Goal: Ask a question: Seek information or help from site administrators or community

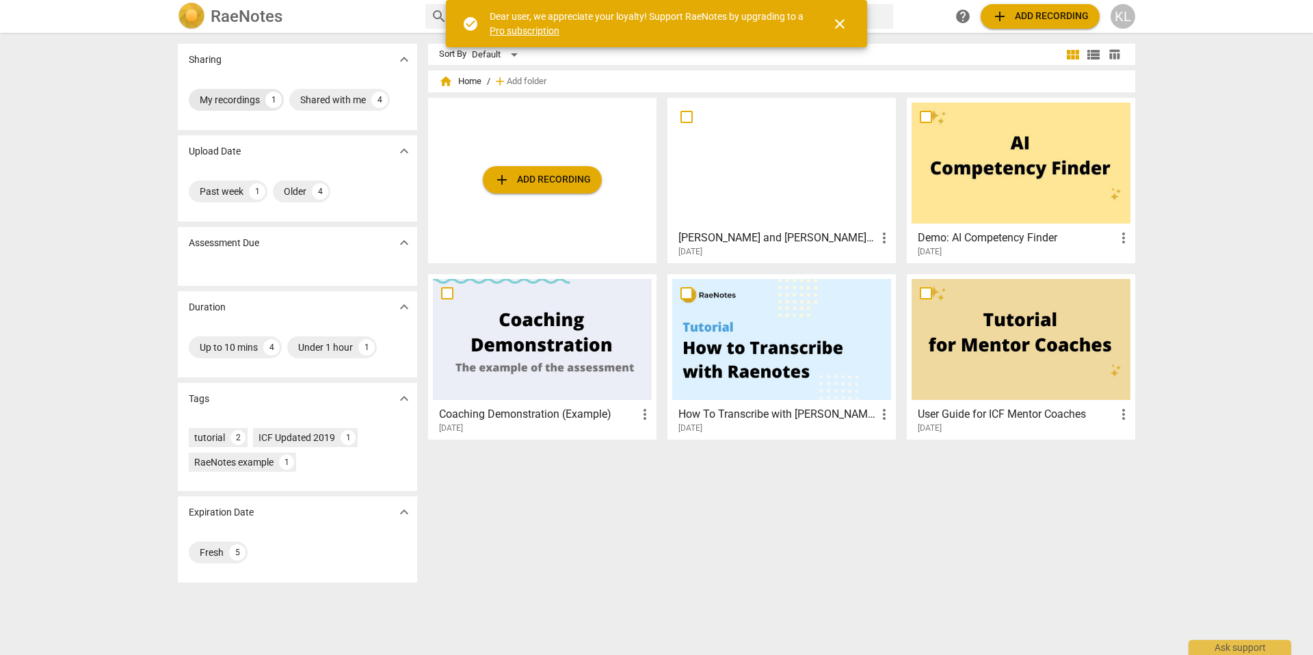
click at [248, 102] on div "My recordings" at bounding box center [230, 100] width 60 height 14
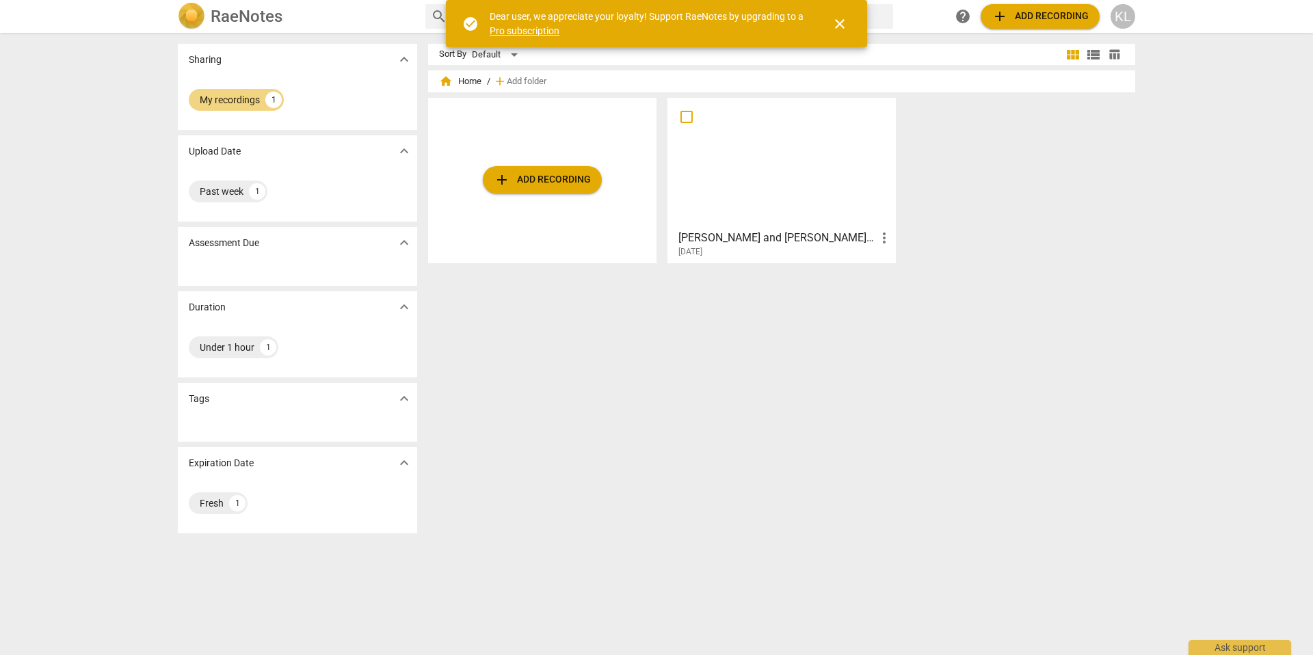
click at [738, 244] on h3 "[PERSON_NAME] and [PERSON_NAME] Recorded Session [DATE]" at bounding box center [777, 238] width 198 height 16
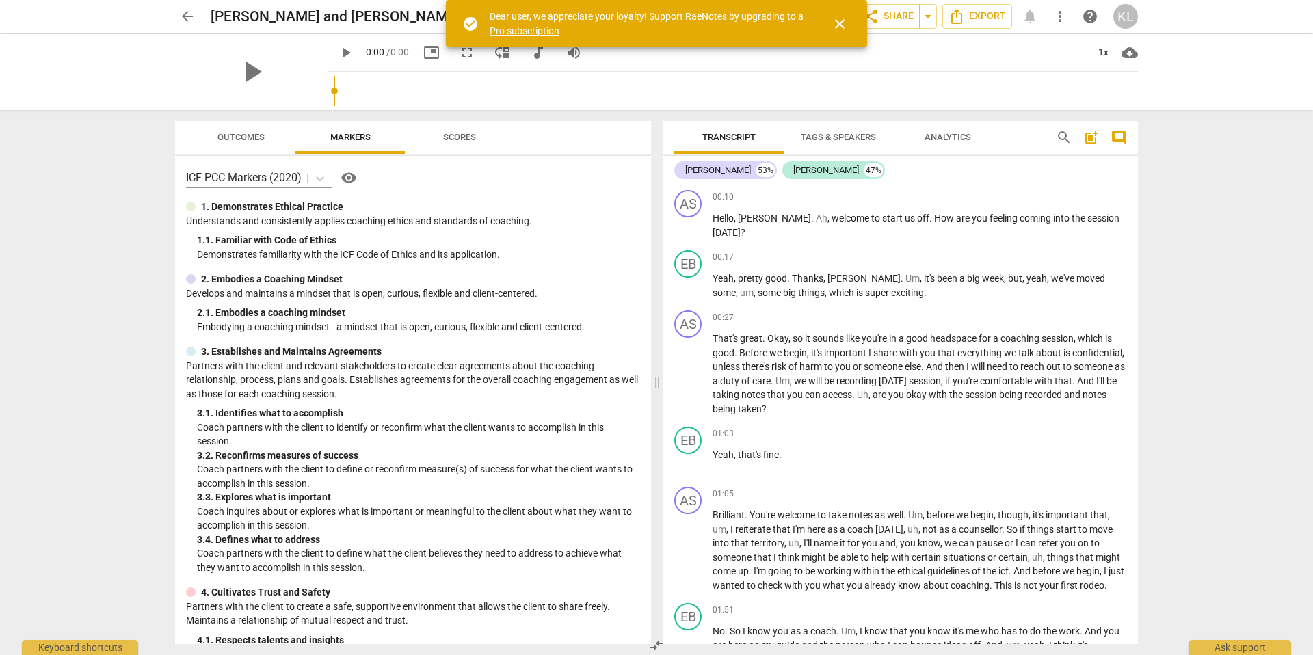
click at [461, 137] on span "Scores" at bounding box center [459, 137] width 33 height 10
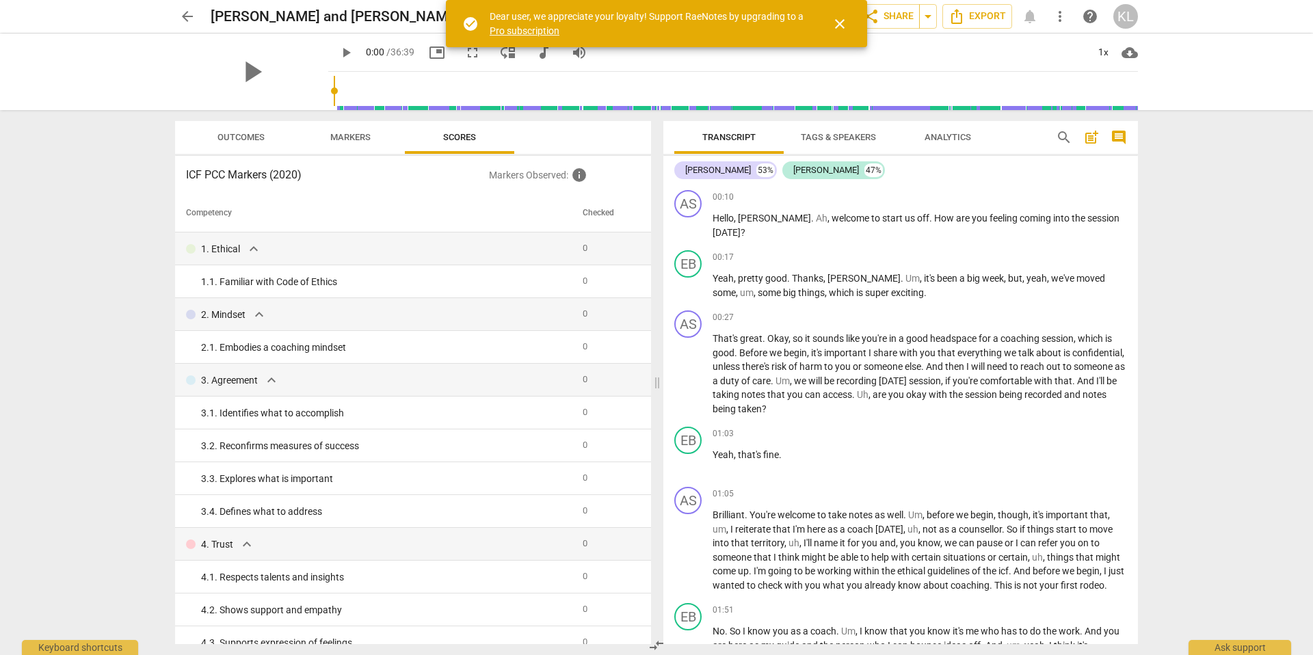
click at [343, 143] on span "Markers" at bounding box center [350, 138] width 73 height 18
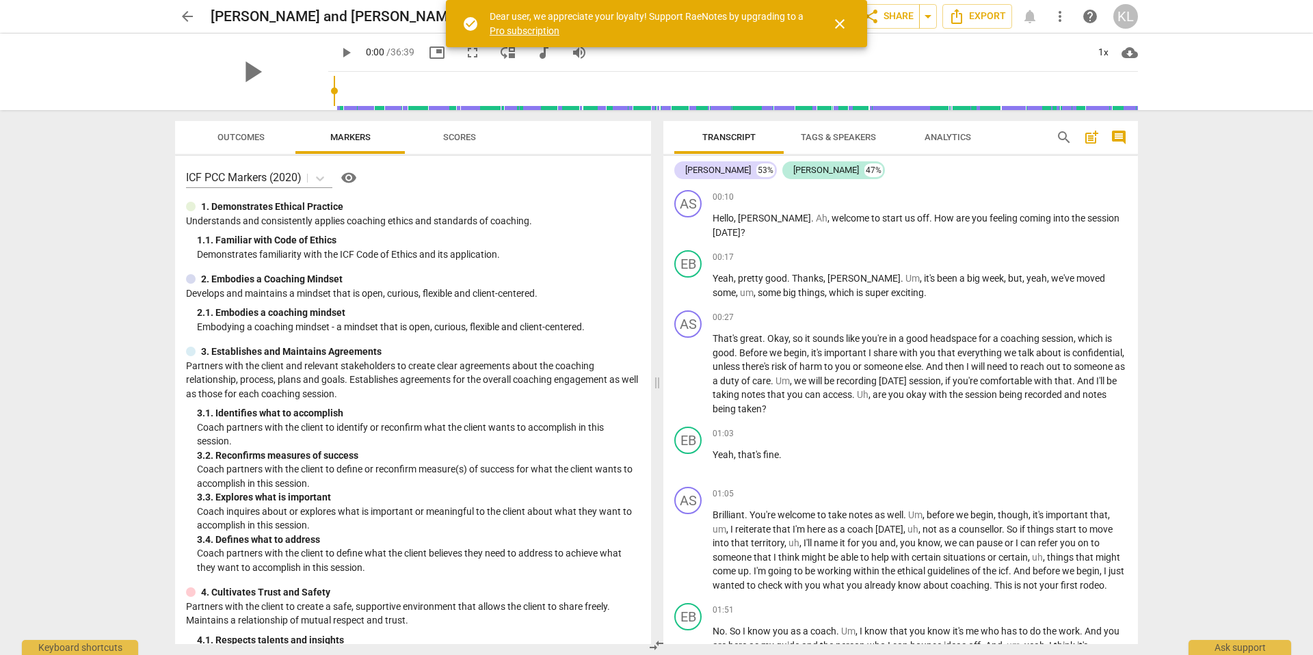
click at [349, 183] on span "visibility" at bounding box center [349, 178] width 16 height 16
click at [246, 140] on span "Outcomes" at bounding box center [240, 137] width 47 height 10
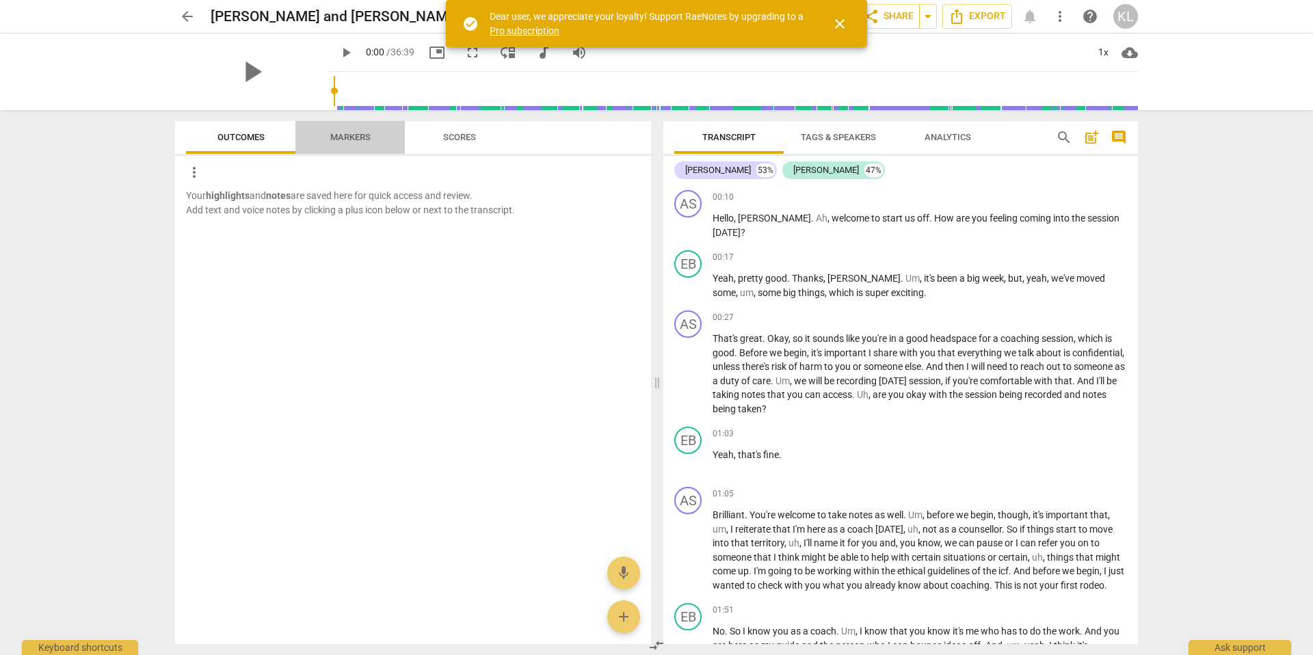
click at [331, 139] on span "Markers" at bounding box center [350, 137] width 40 height 10
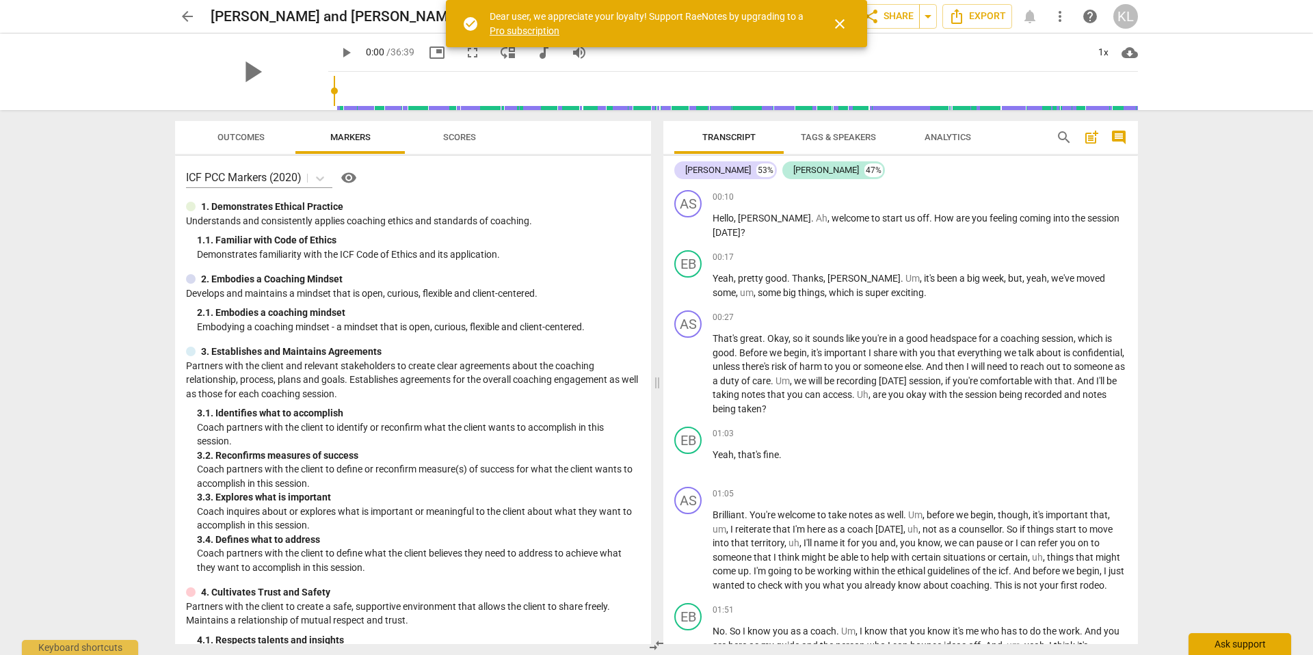
click at [1217, 643] on div "Ask support" at bounding box center [1239, 644] width 103 height 22
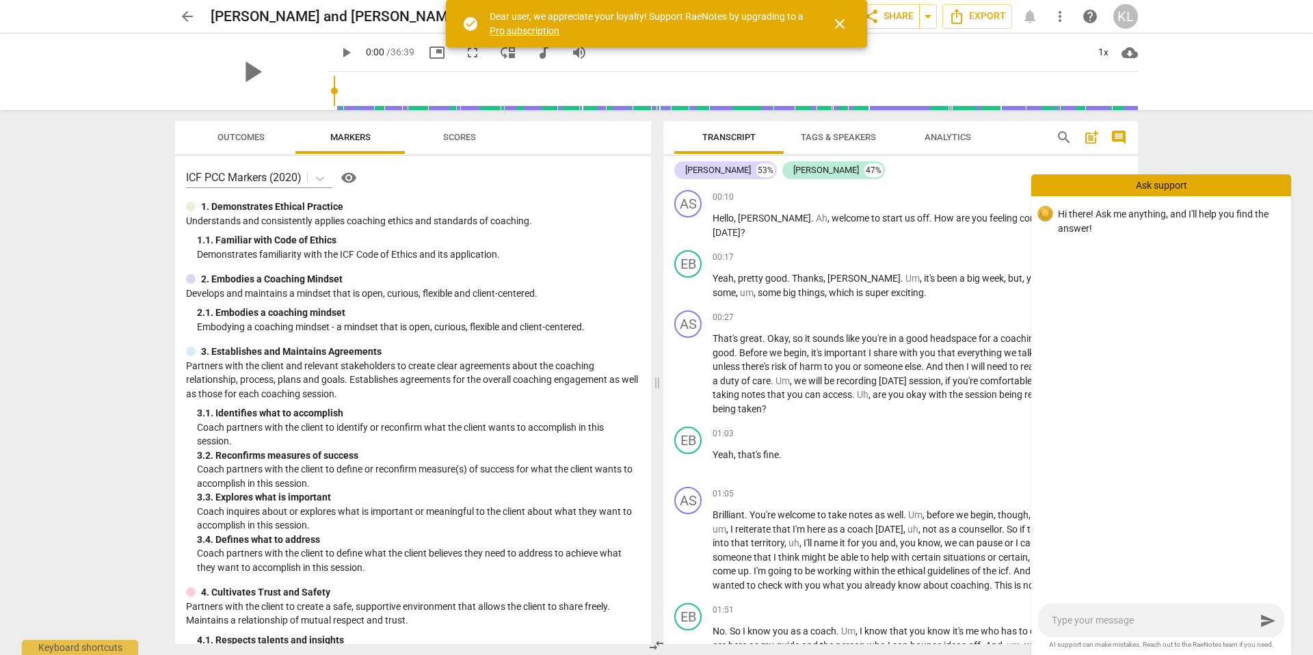
type textarea "D"
type textarea "Do"
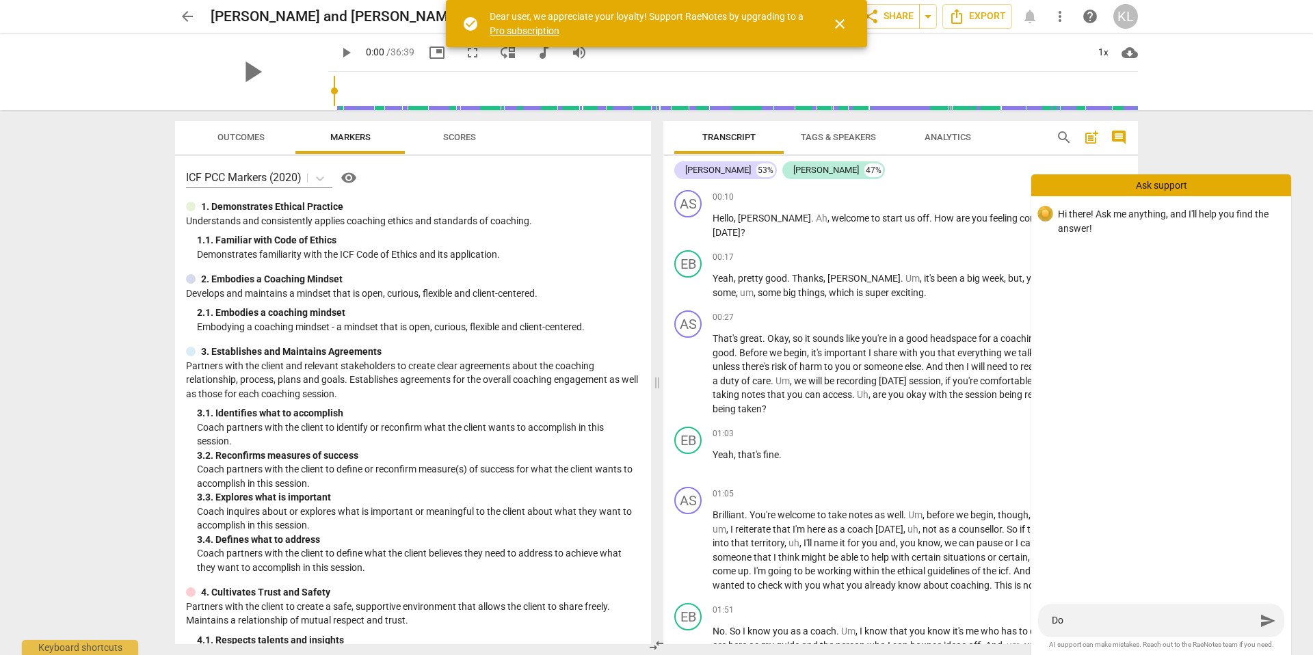
type textarea "Do"
type textarea "Do m"
type textarea "Do ma"
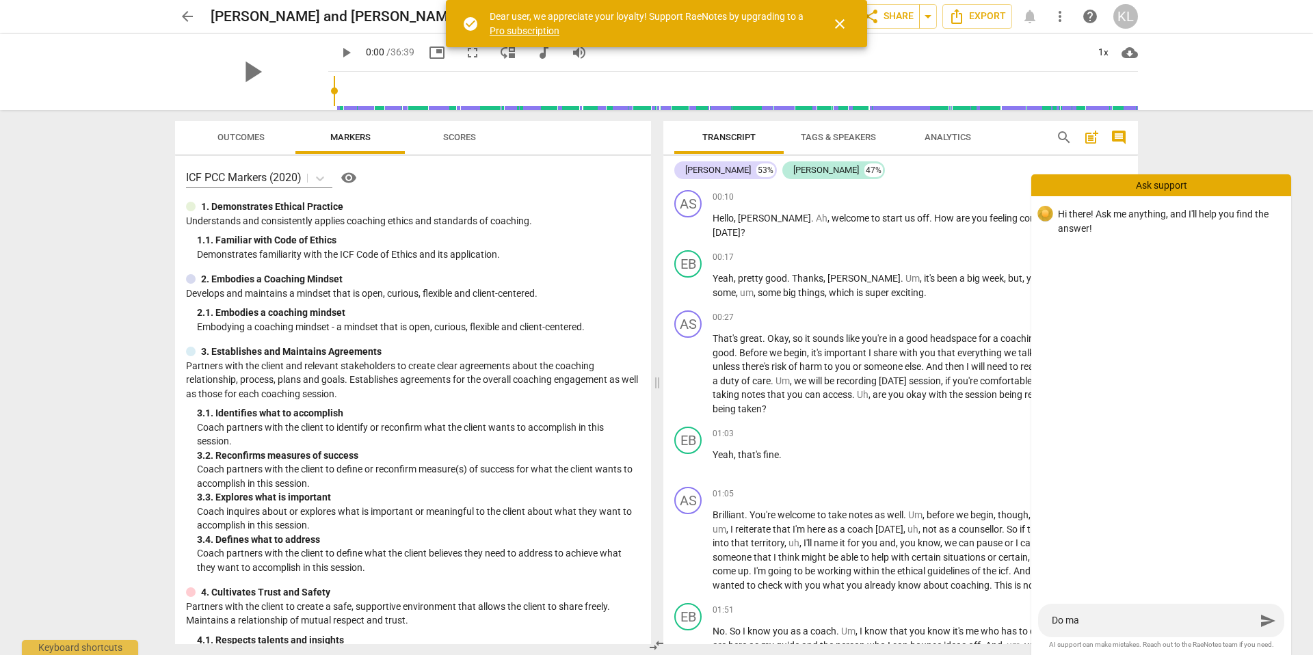
type textarea "Do mar"
type textarea "Do mark"
type textarea "Do marke"
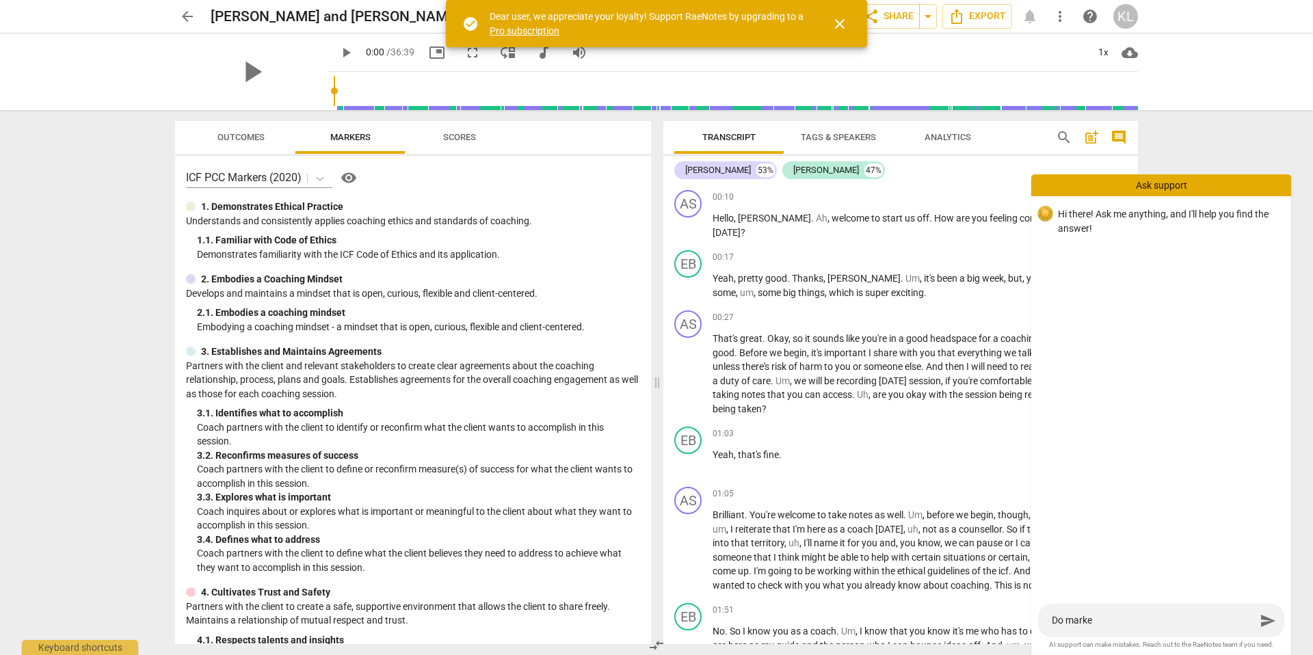
type textarea "Do marker"
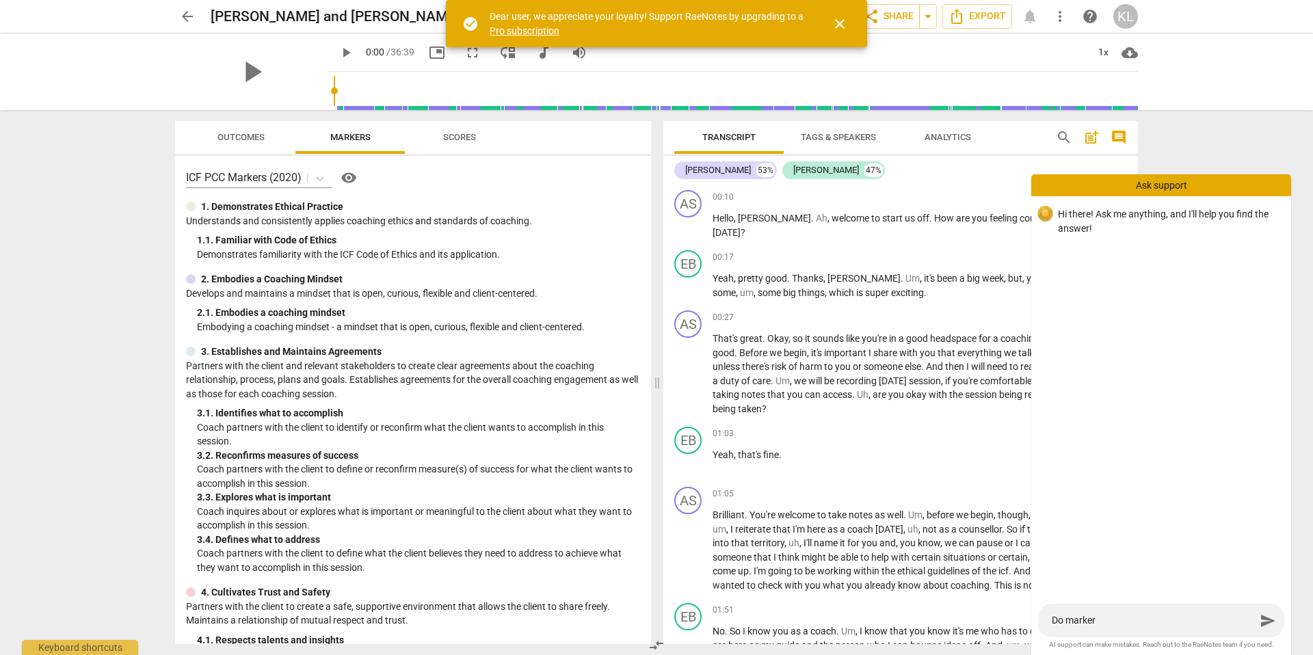
type textarea "Do markers"
type textarea "Do markers a"
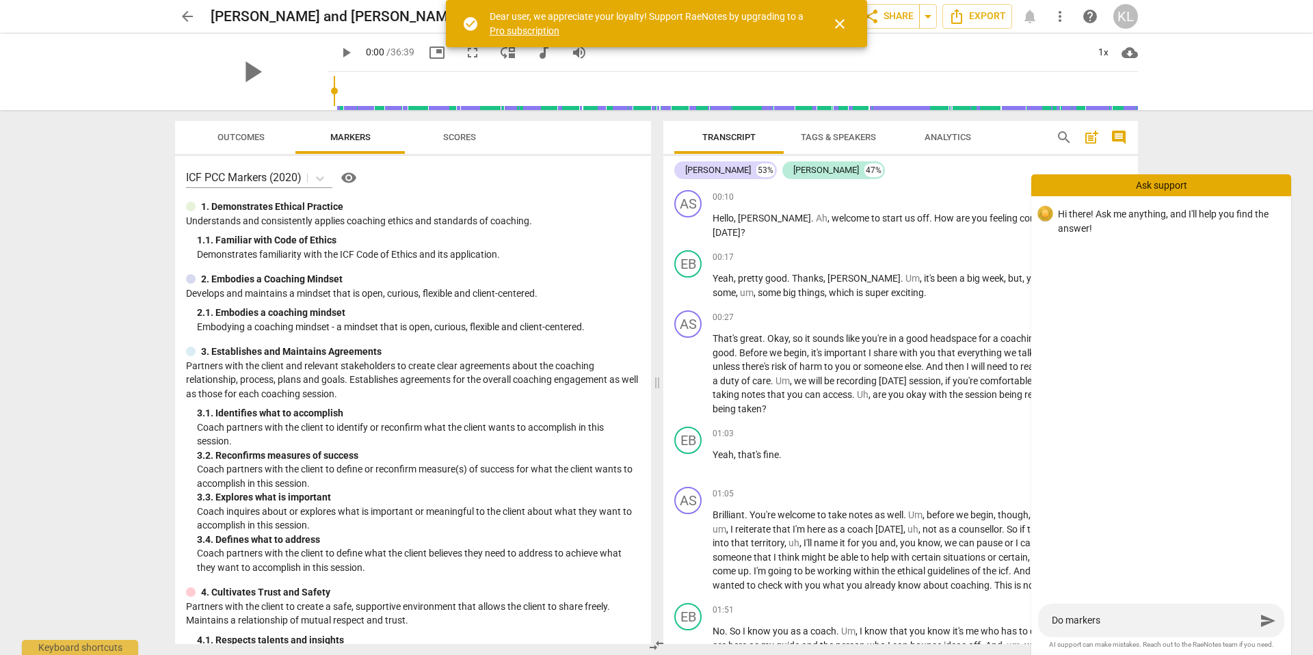
type textarea "Do markers a"
type textarea "Do markers au"
type textarea "Do markers aut"
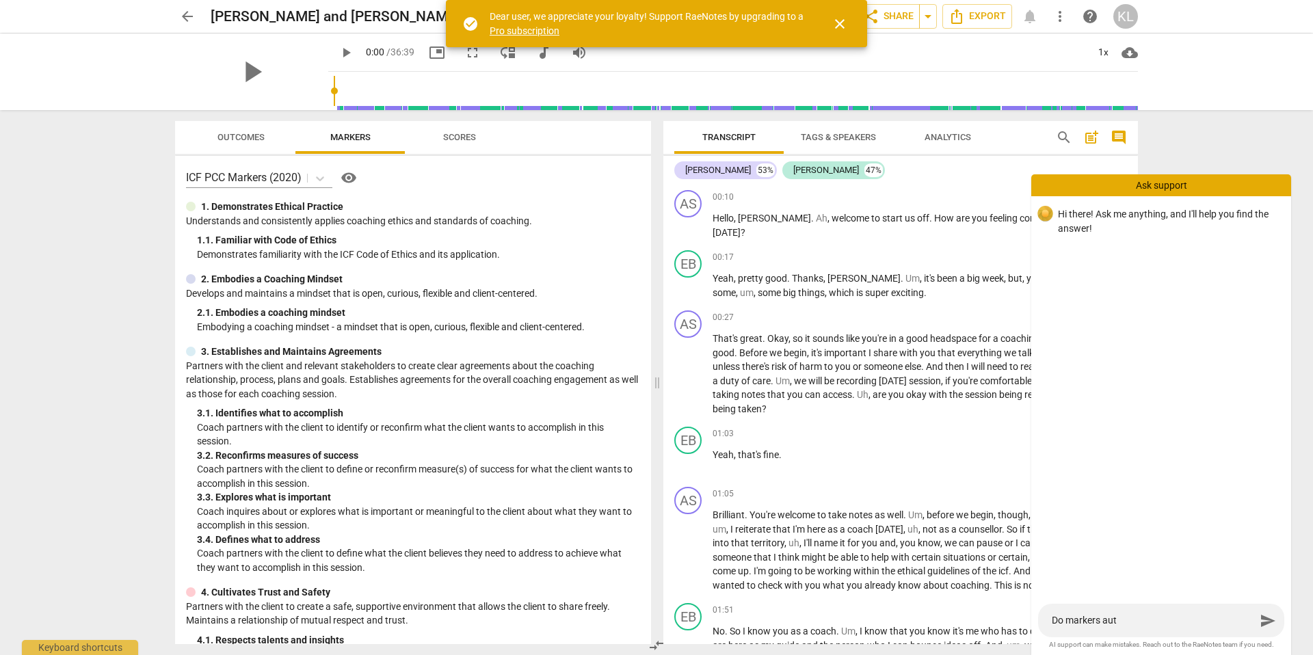
type textarea "Do markers auto"
type textarea "Do markers autom"
type textarea "Do markers automa"
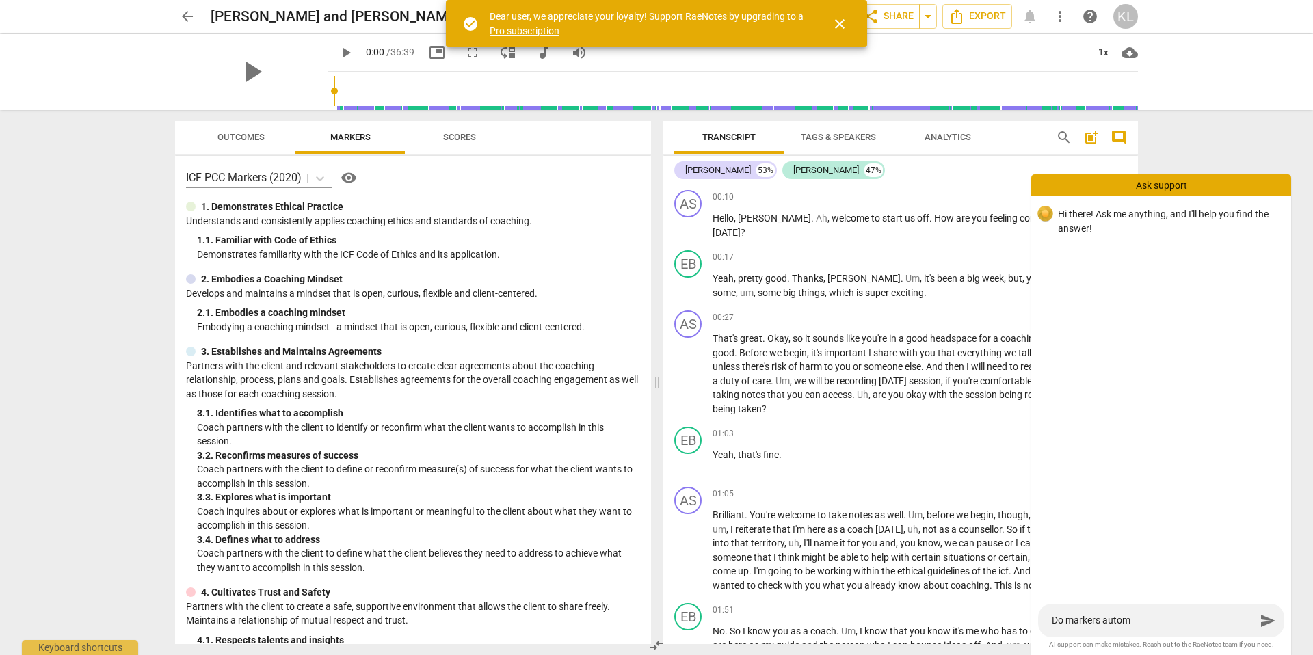
type textarea "Do markers automa"
type textarea "Do markers automat"
type textarea "Do markers automati"
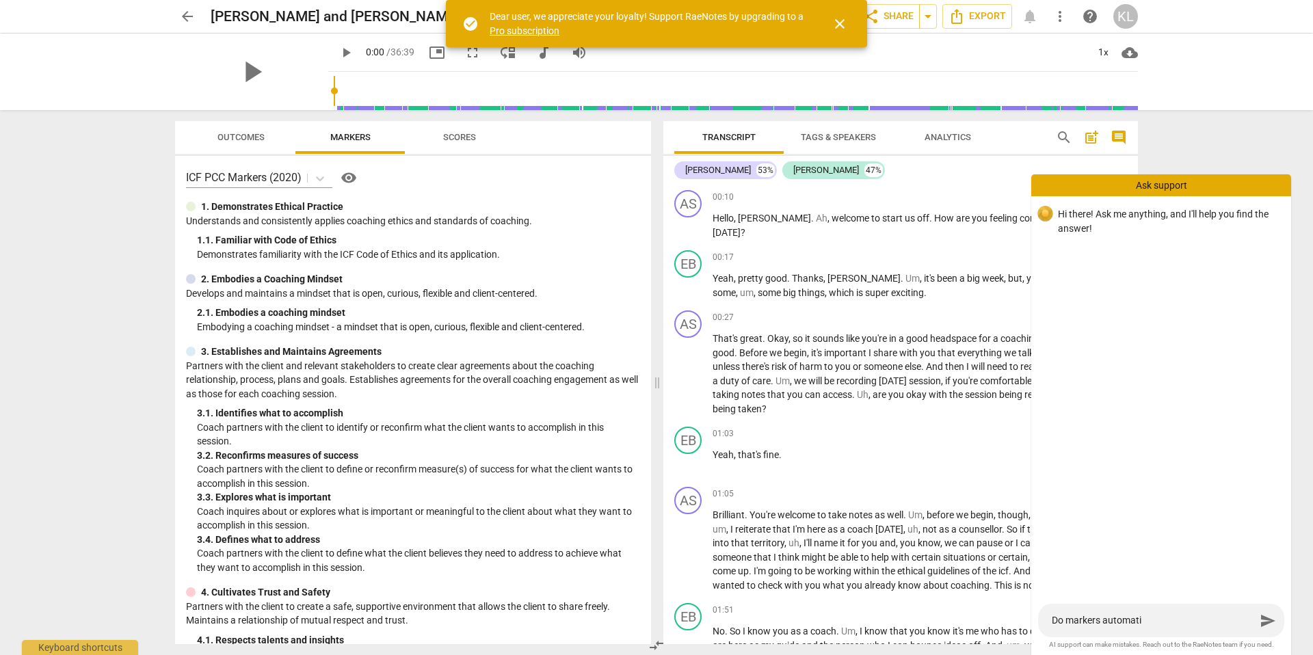
type textarea "Do markers automatic"
type textarea "Do markers automaticc"
type textarea "Do markers automaticca"
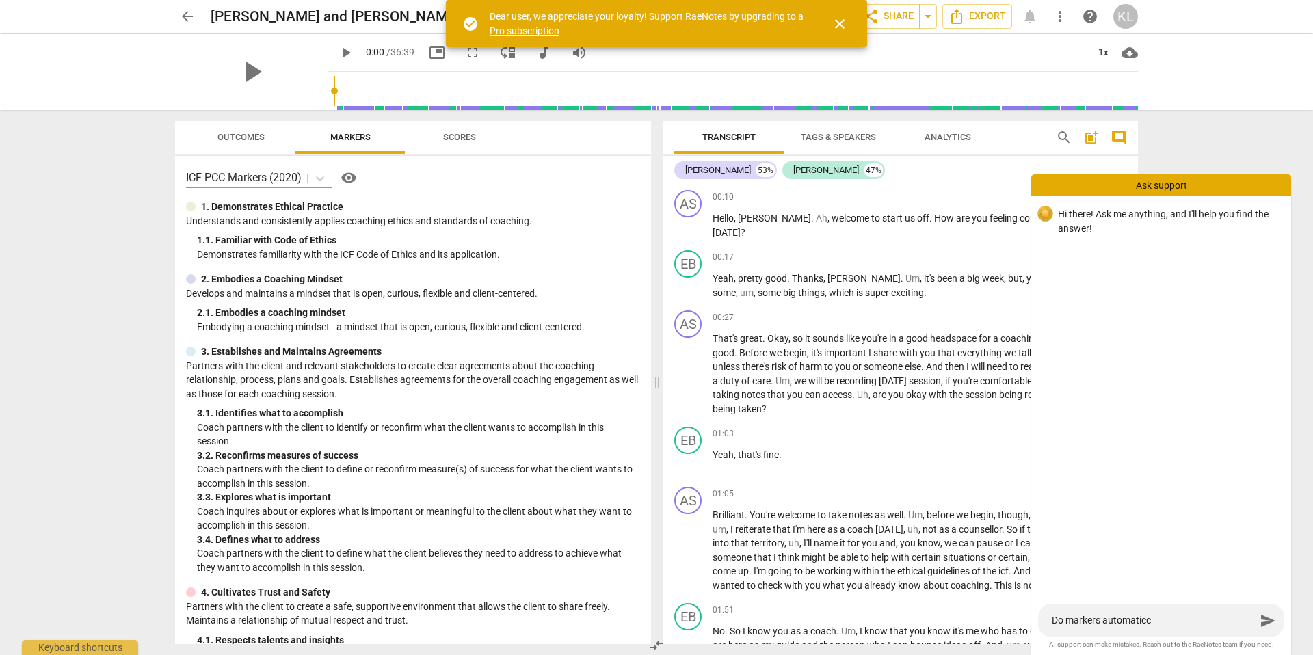
type textarea "Do markers automaticca"
type textarea "Do markers automaticcal"
type textarea "Do markers automaticcalt"
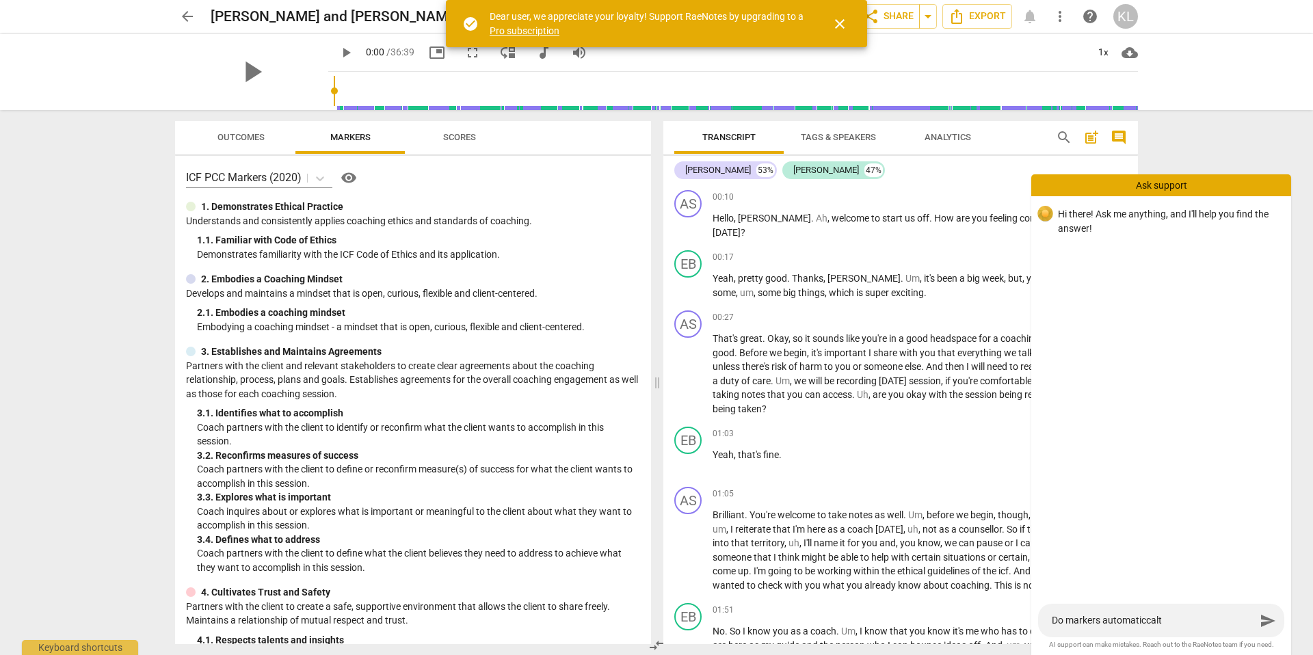
type textarea "Do markers automaticcal"
type textarea "Do markers automaticca"
type textarea "Do markers automaticc"
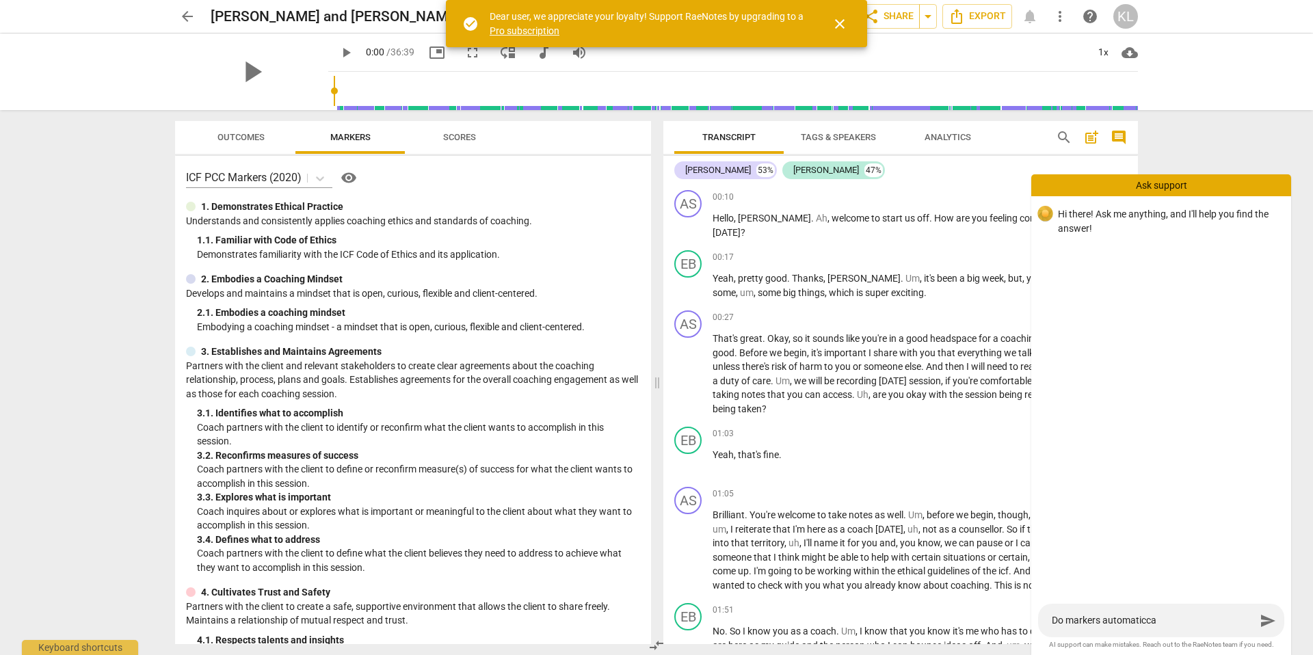
type textarea "Do markers automaticc"
type textarea "Do markers automatic"
type textarea "Do markers automati"
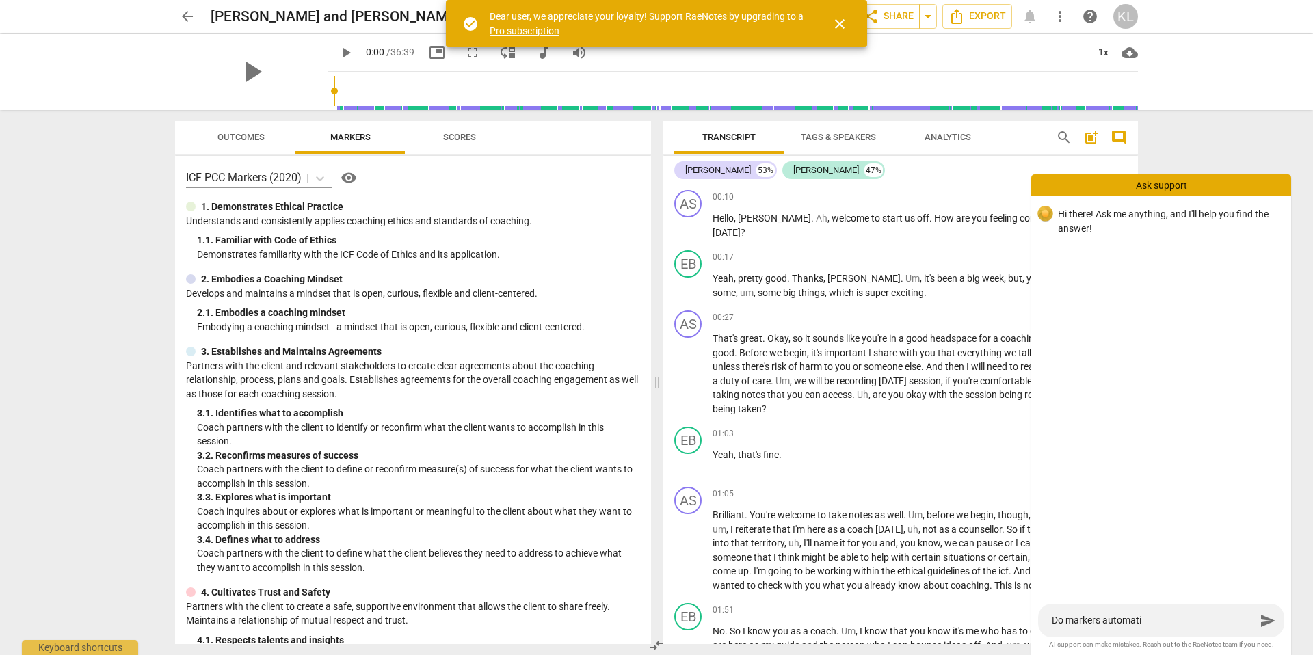
type textarea "Do markers automatic"
type textarea "Do markers automatica"
type textarea "Do markers automatical"
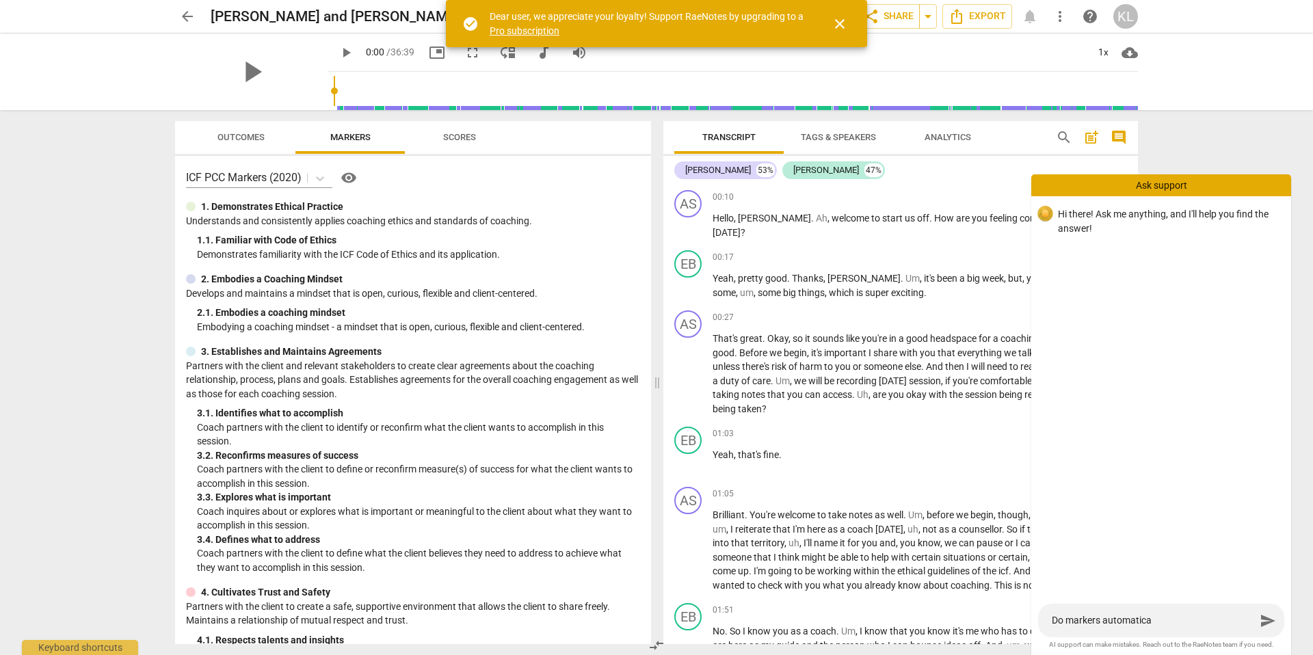
type textarea "Do markers automatical"
type textarea "Do markers automaticall"
type textarea "Do markers automatically"
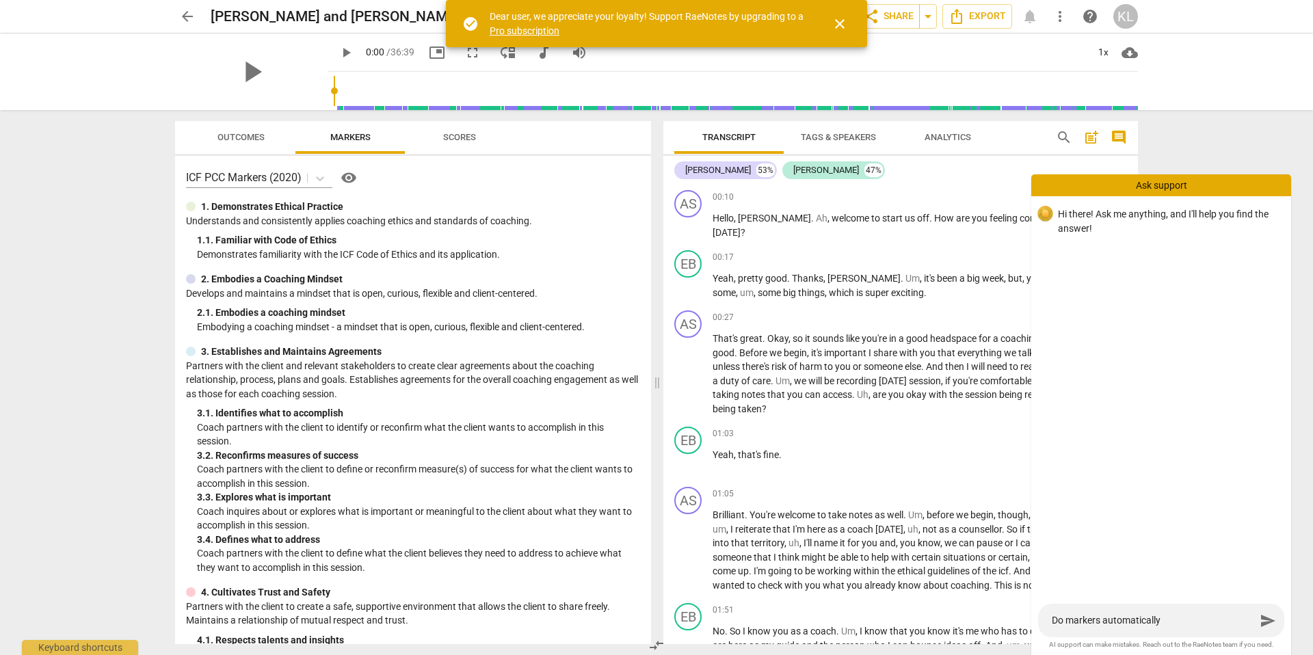
type textarea "Do markers automaticall"
type textarea "Do markers automatical"
type textarea "Do markers automatica"
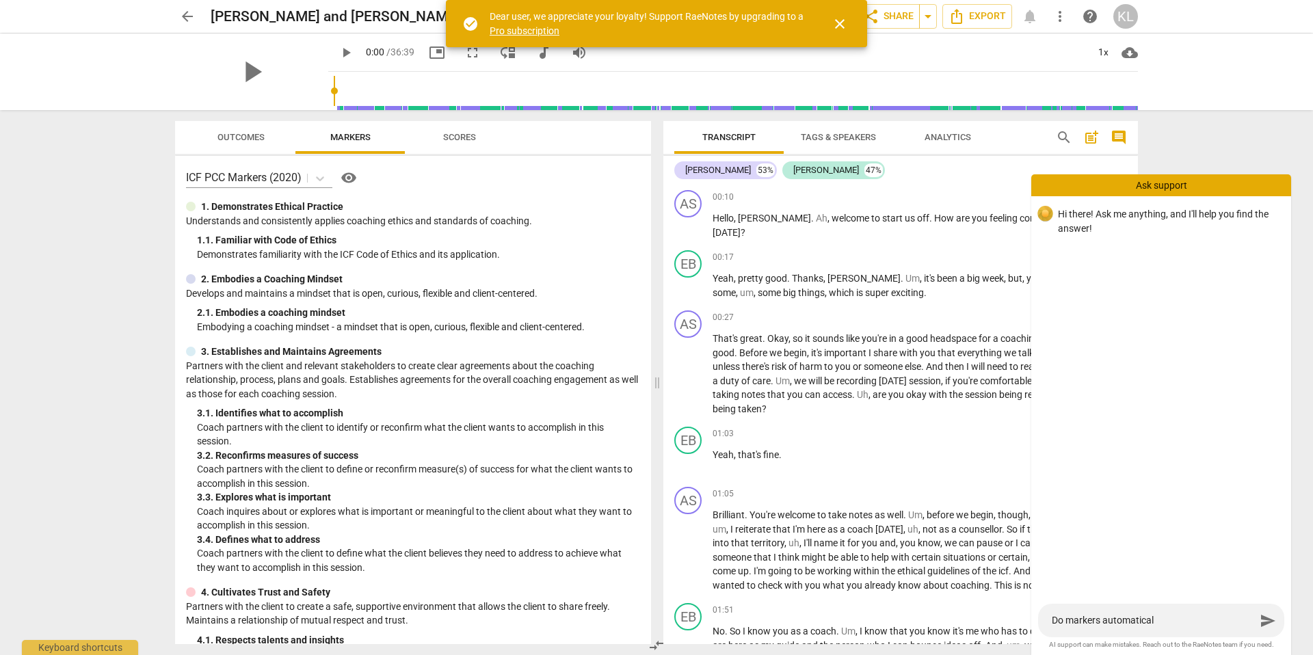
type textarea "Do markers automatica"
type textarea "Do markers automatic"
type textarea "Do markers automati"
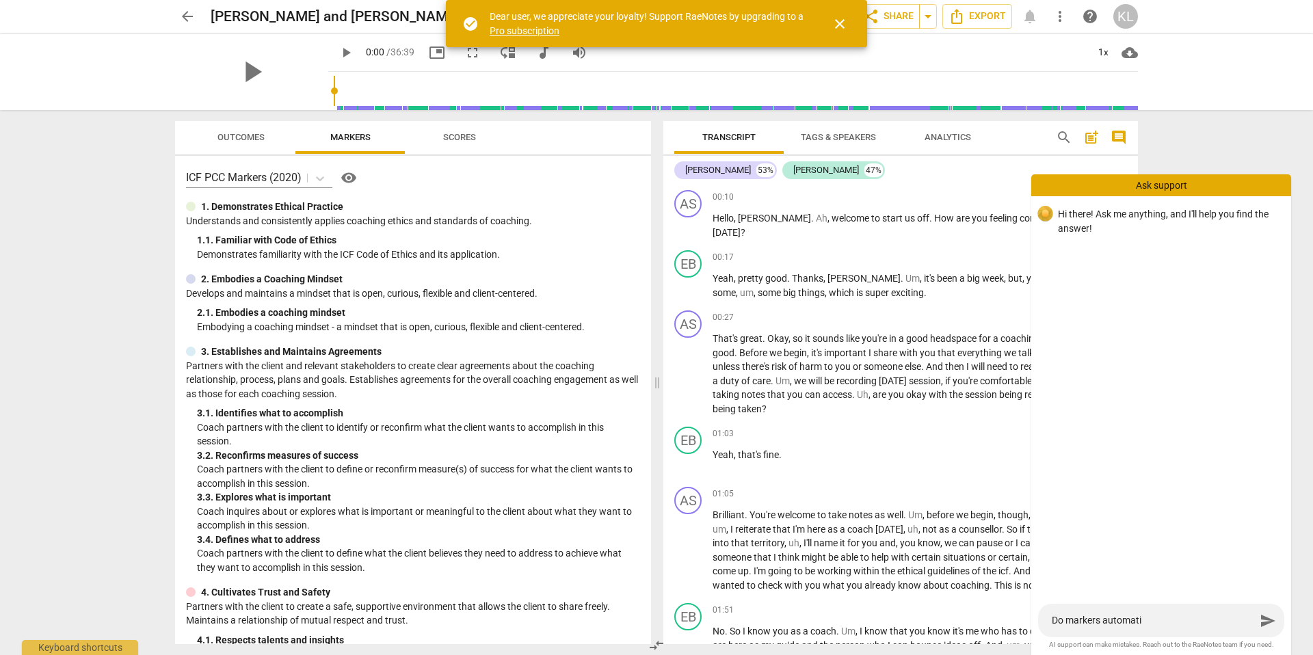
type textarea "Do markers automat"
type textarea "Do markers automa"
type textarea "Do markers autom"
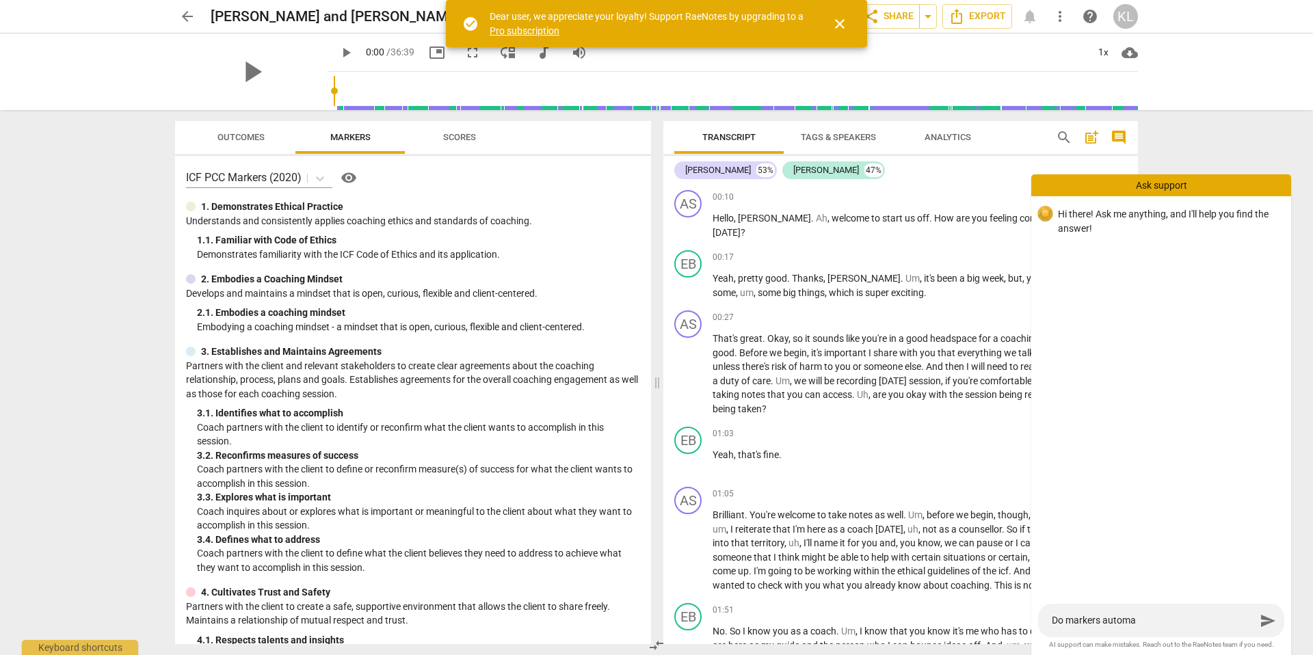
type textarea "Do markers autom"
type textarea "Do markers auto"
type textarea "Do markers aut"
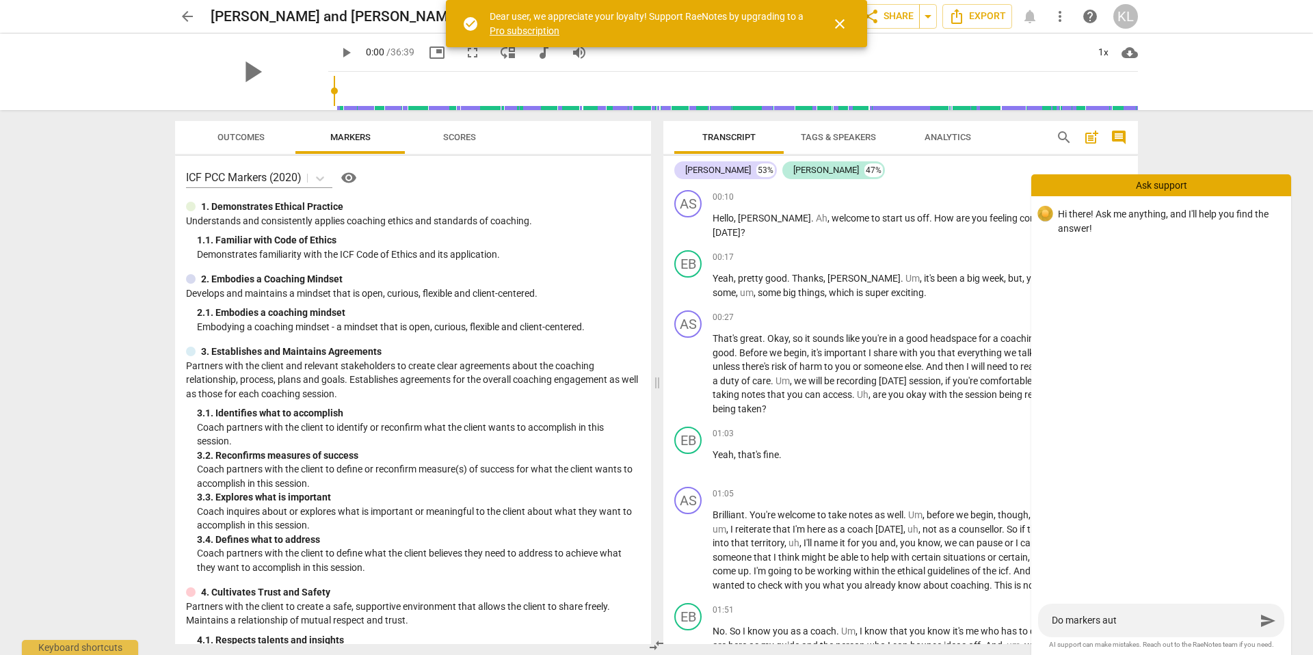
type textarea "Do markers au"
type textarea "Do markers a"
type textarea "Do markers"
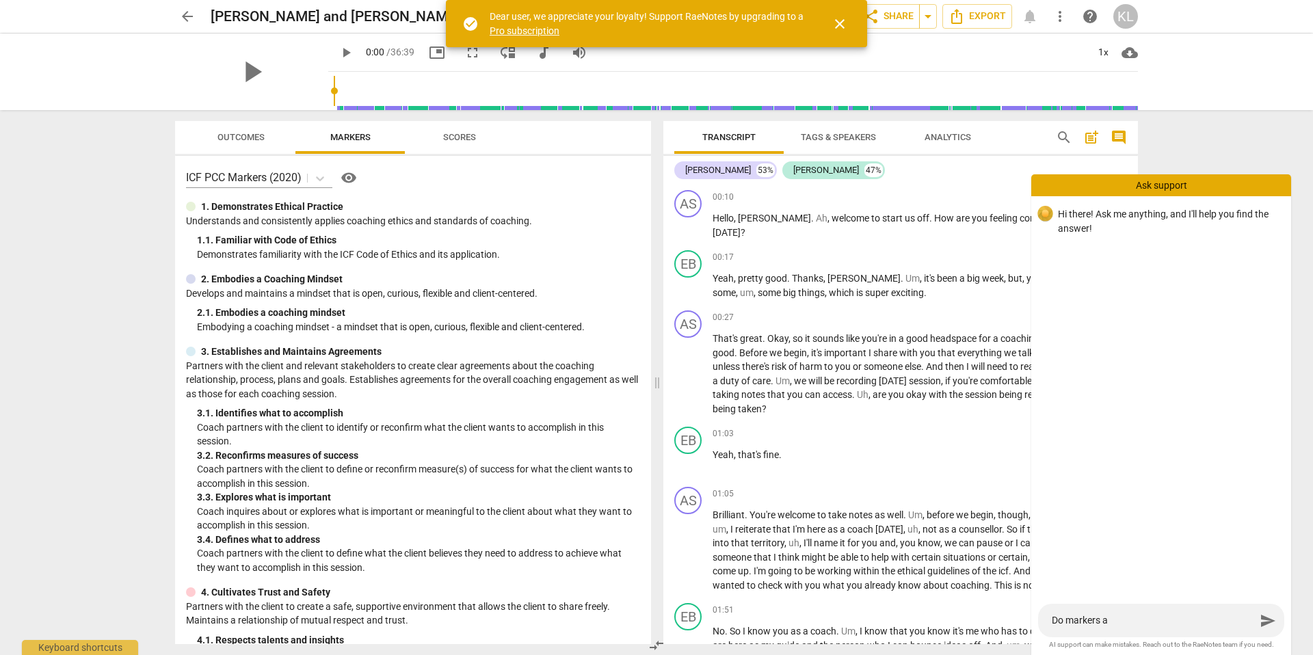
type textarea "Do markers"
type textarea "Do marker"
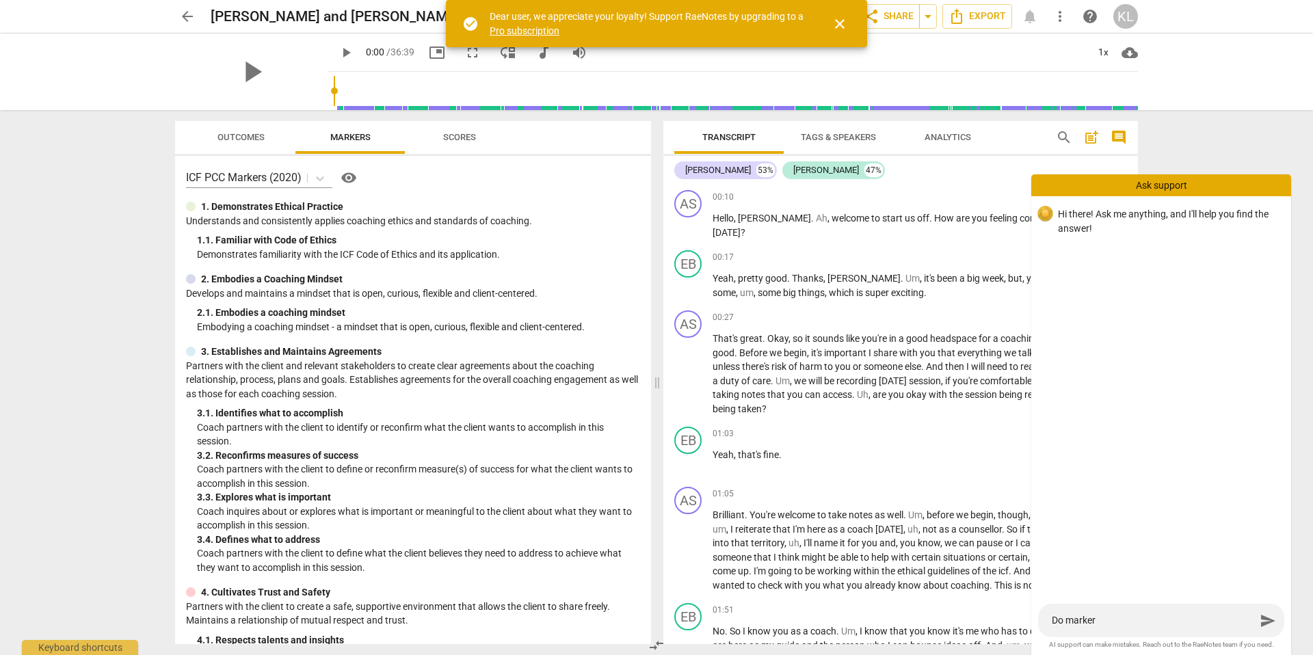
type textarea "Do marke"
type textarea "Do mark"
type textarea "Do mar"
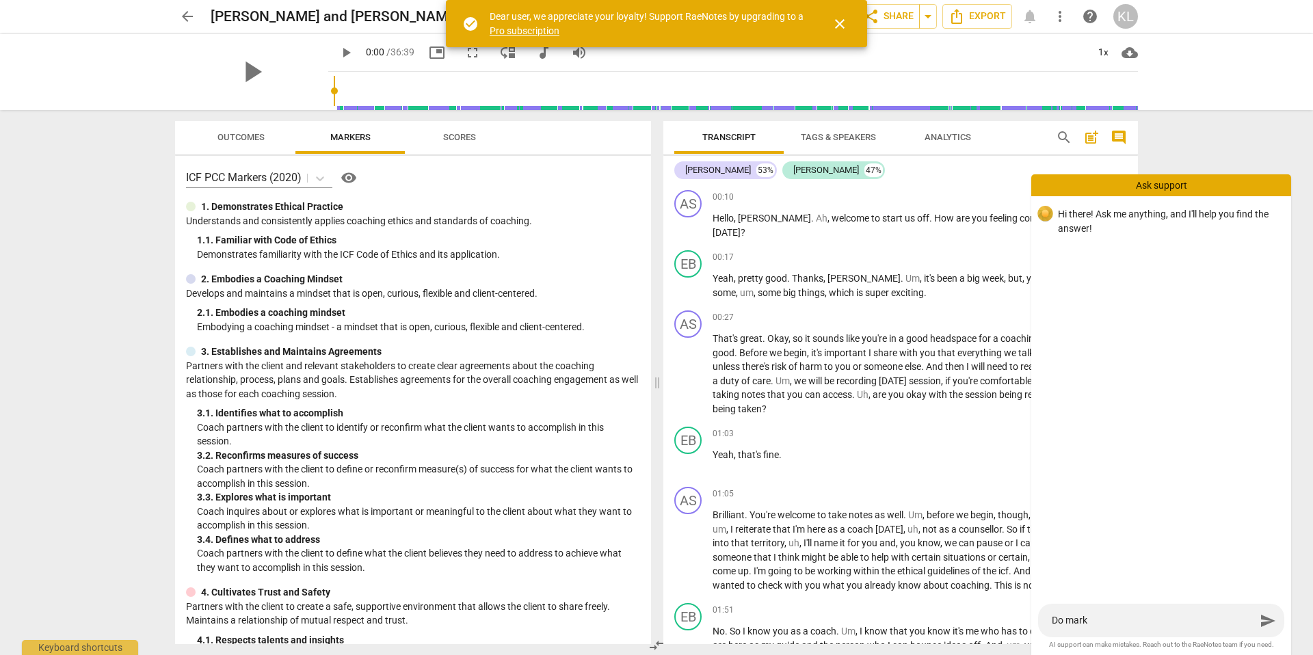
type textarea "Do mar"
type textarea "Do ma"
type textarea "Do m"
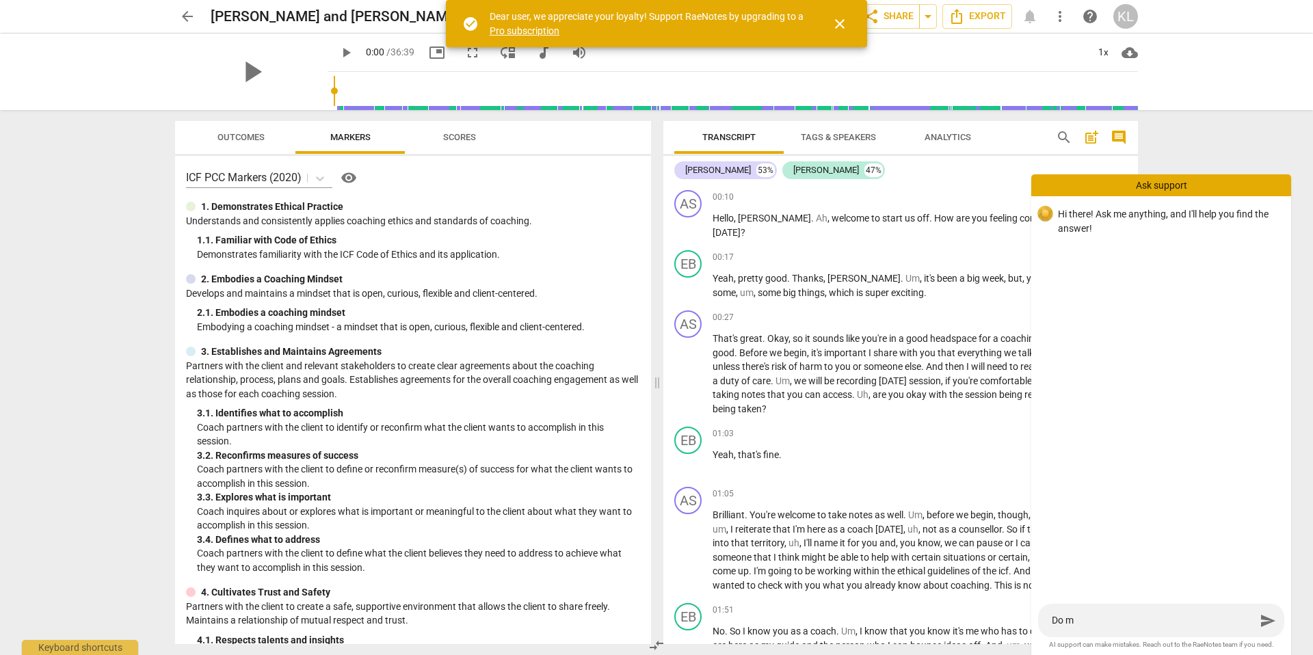
type textarea "Do"
type textarea "D"
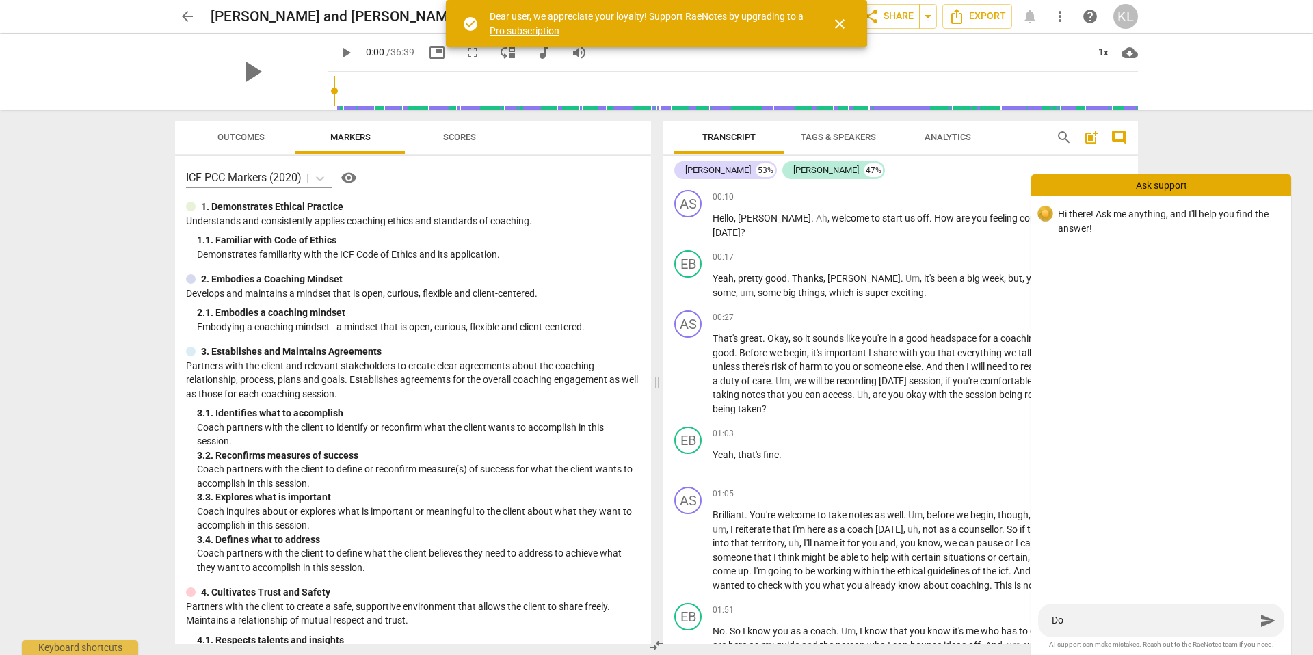
type textarea "D"
type textarea "H"
type textarea "Ho"
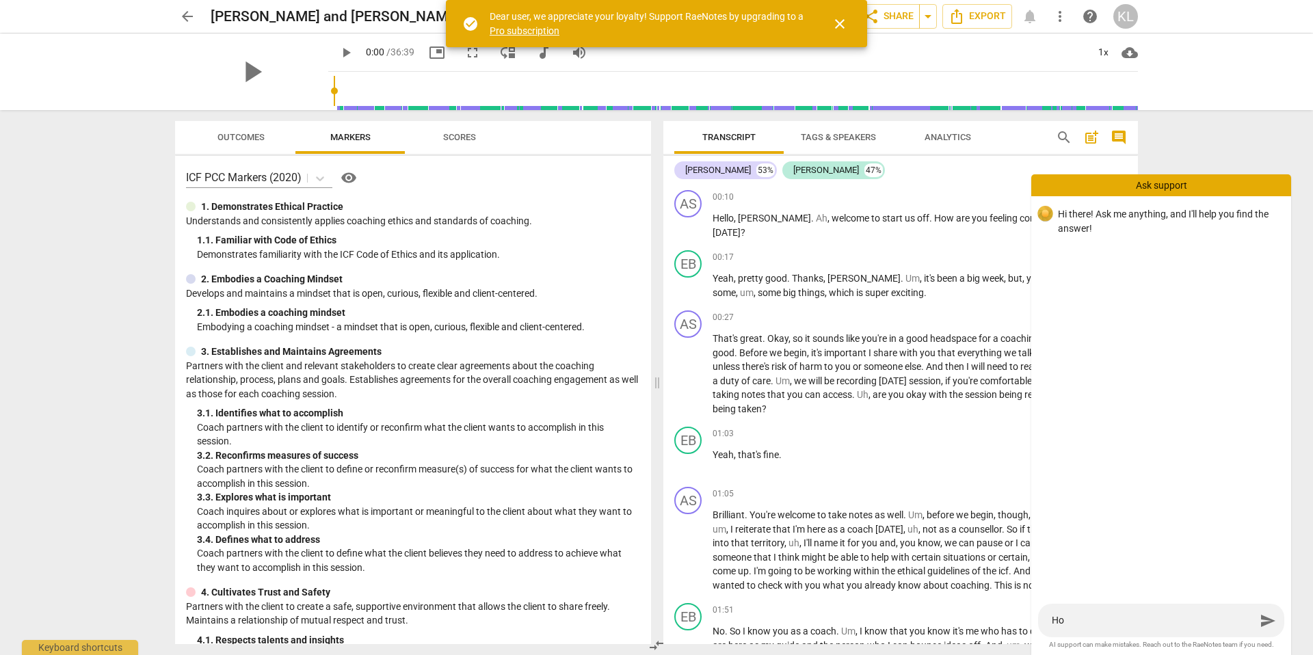
type textarea "How"
type textarea "How d"
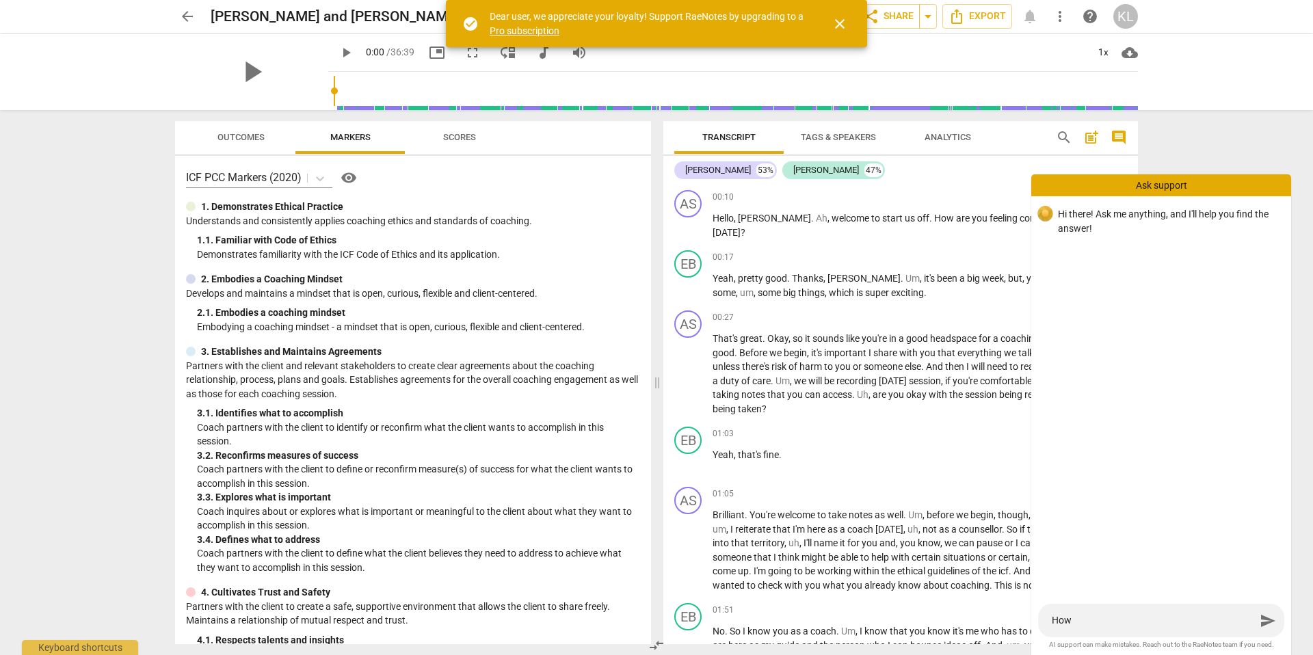
type textarea "How d"
type textarea "How do"
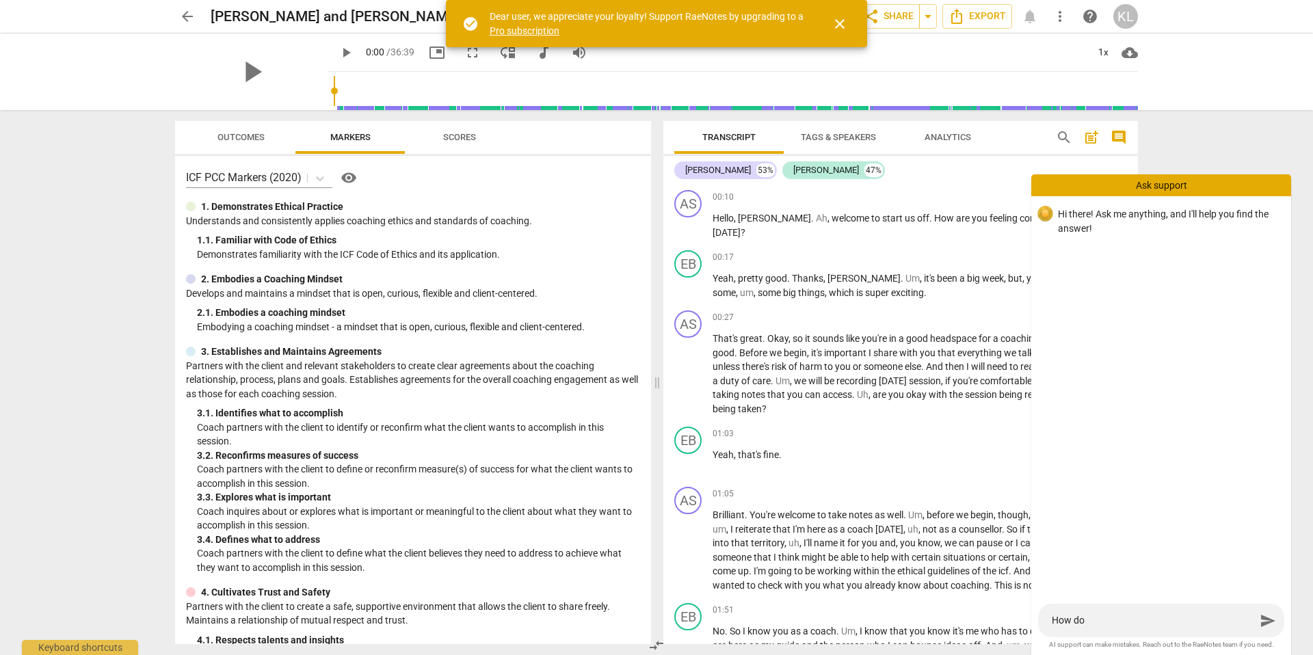
type textarea "How do I"
type textarea "How do I u"
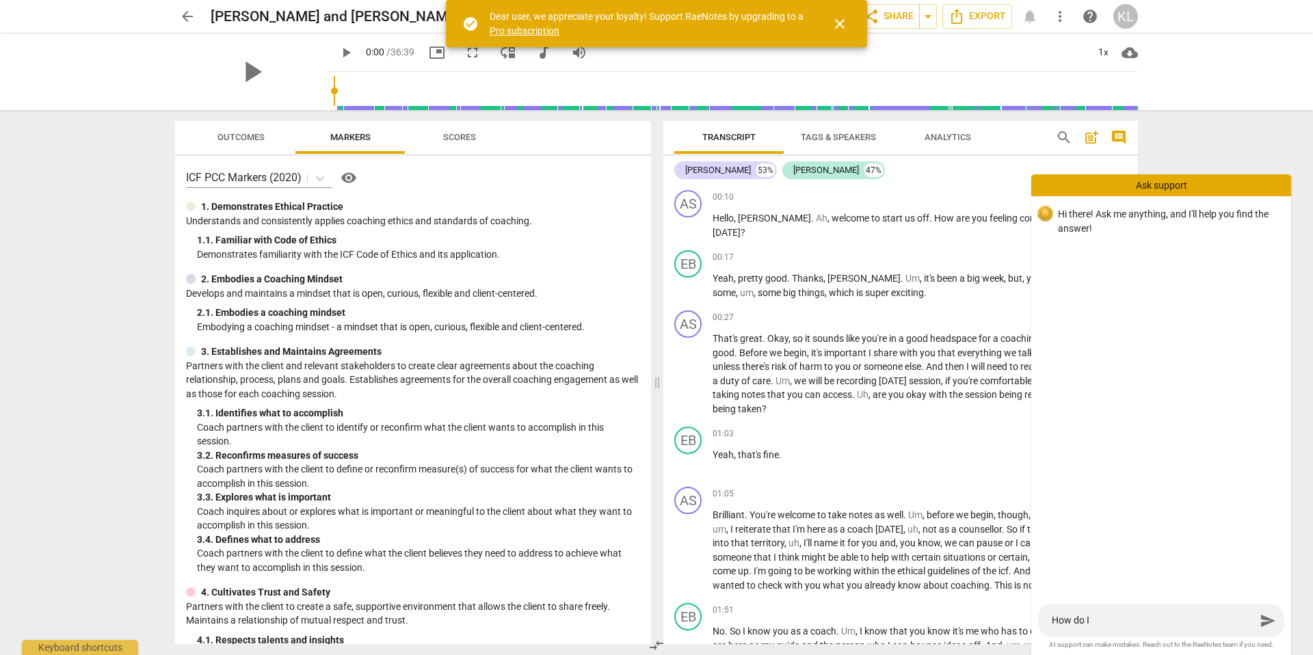
type textarea "How do I u"
type textarea "How do I [GEOGRAPHIC_DATA]"
type textarea "How do I use"
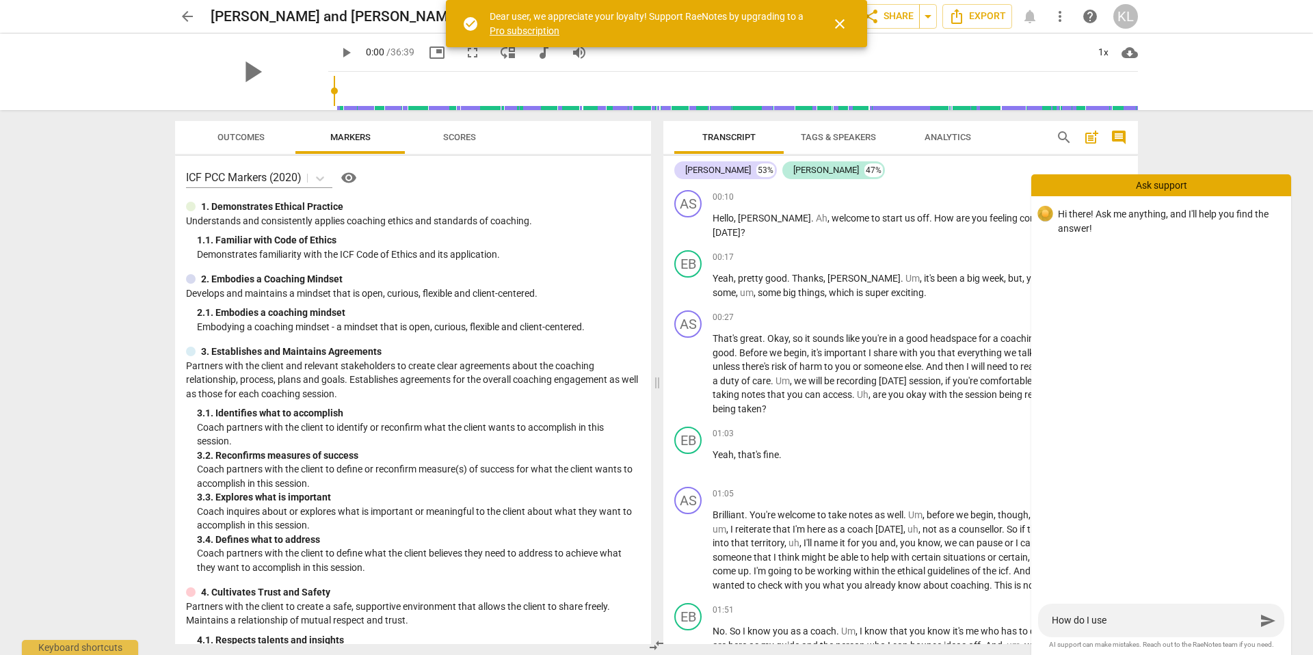
type textarea "How do I use"
type textarea "How do I use m"
type textarea "How do I use ma"
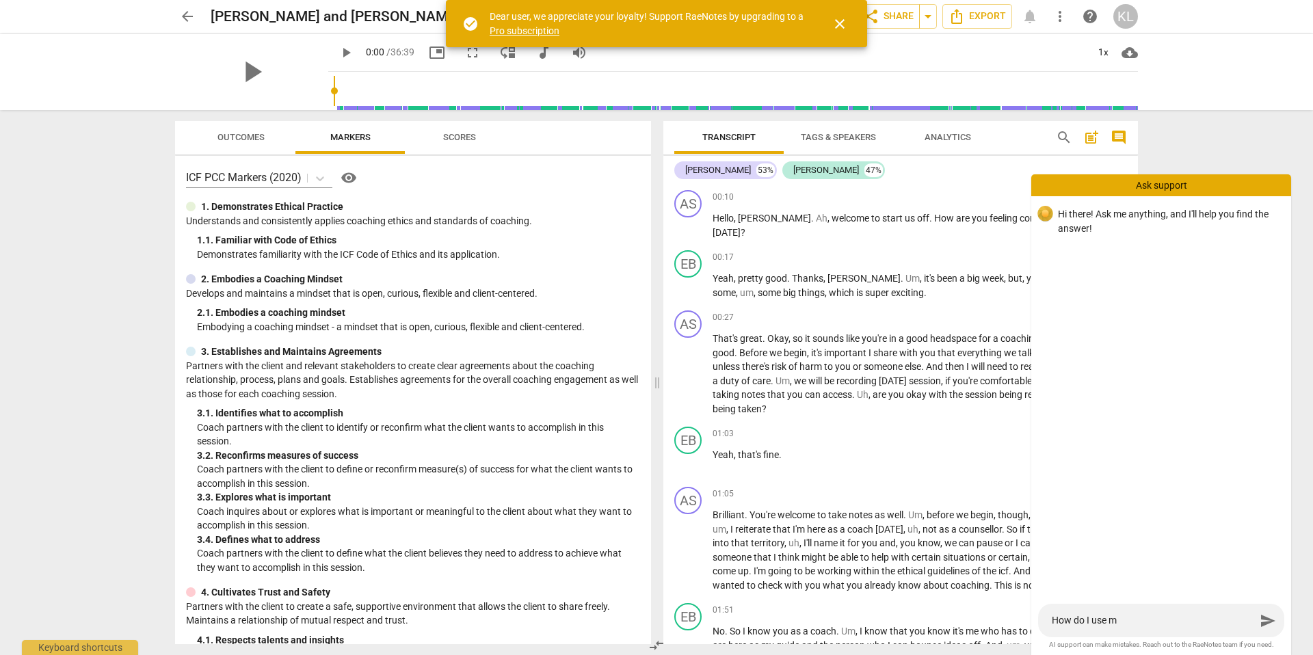
type textarea "How do I use ma"
type textarea "How do I use mar"
type textarea "How do I use mark"
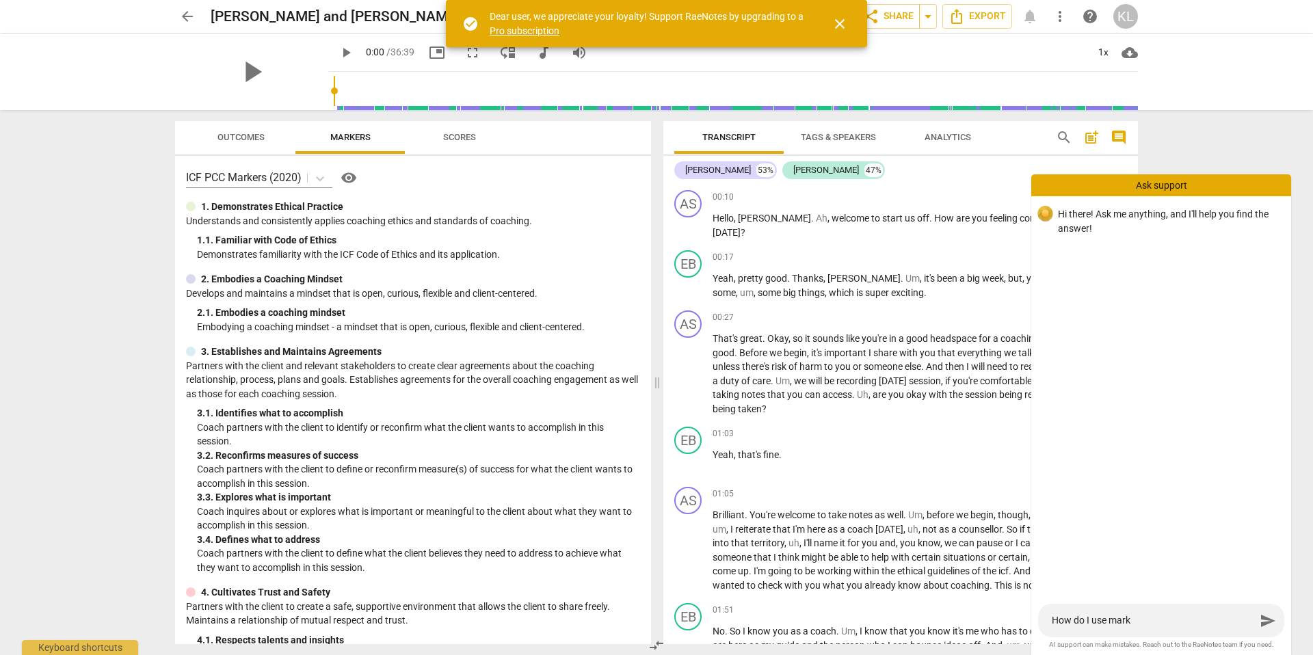
type textarea "How do I use marke"
type textarea "How do I use marker"
type textarea "How do I use markers"
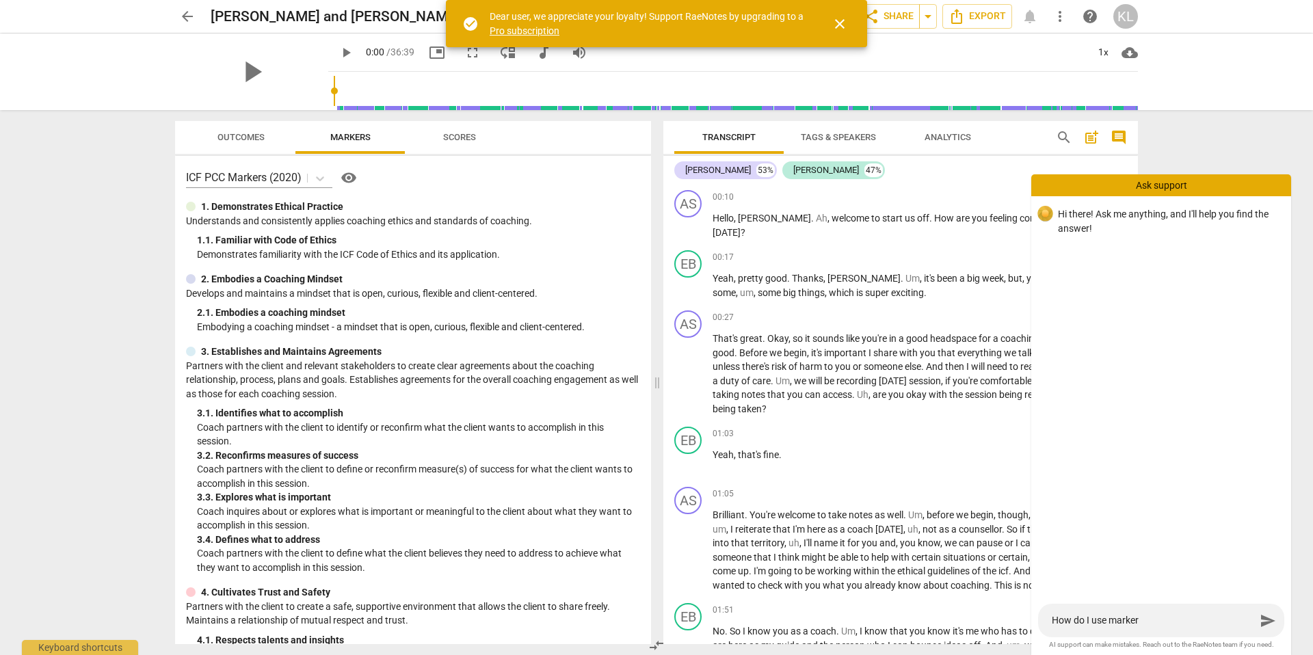
type textarea "How do I use markers"
type textarea "How do I use markers>"
type textarea "How do I use markers"
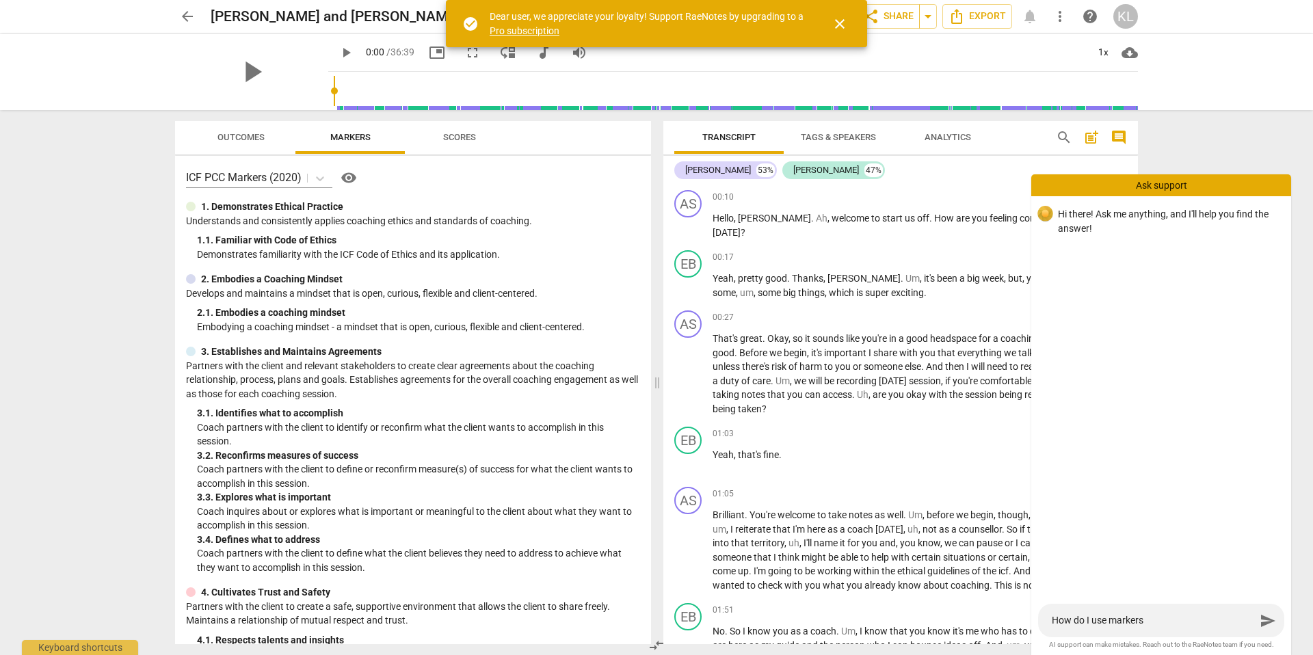
type textarea "How do I use markers?"
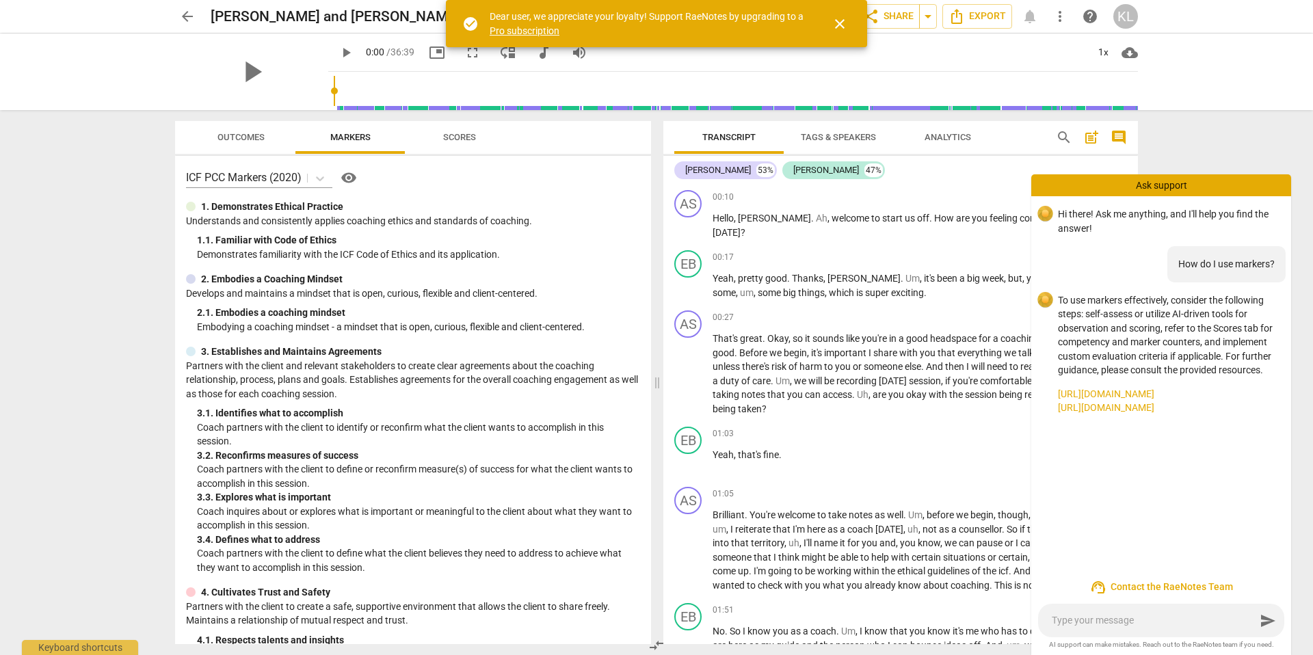
click at [1113, 410] on link "[URL][DOMAIN_NAME]" at bounding box center [1169, 408] width 222 height 14
click at [842, 30] on span "close" at bounding box center [839, 24] width 16 height 16
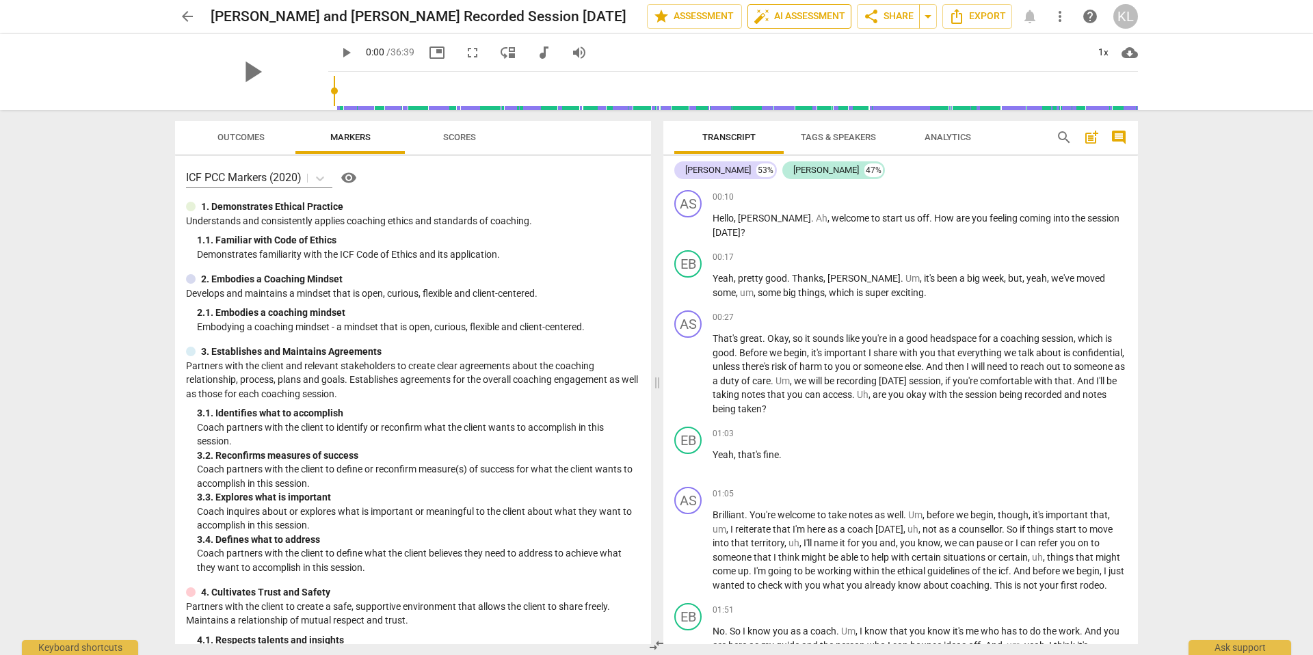
click at [812, 24] on span "auto_fix_high AI Assessment" at bounding box center [800, 16] width 92 height 16
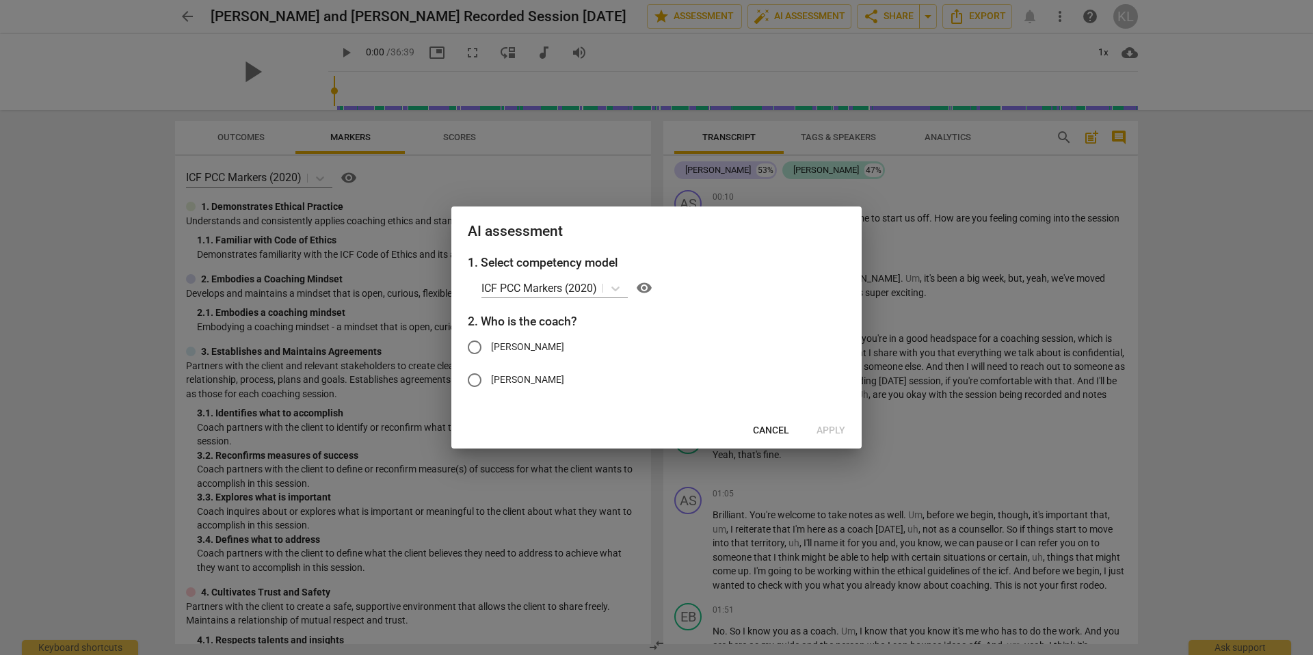
click at [470, 340] on input "[PERSON_NAME]" at bounding box center [474, 347] width 33 height 33
radio input "true"
click at [840, 430] on span "Apply" at bounding box center [830, 431] width 29 height 14
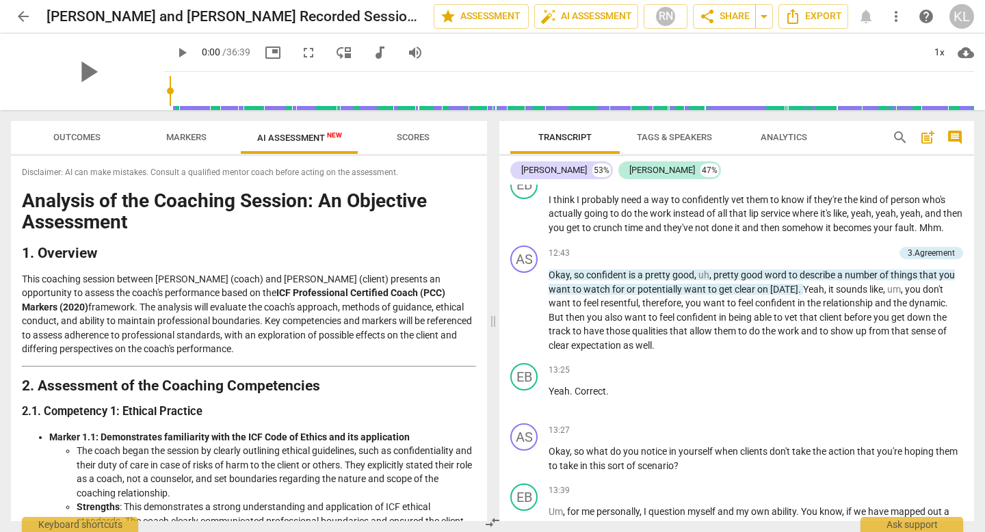
scroll to position [2937, 0]
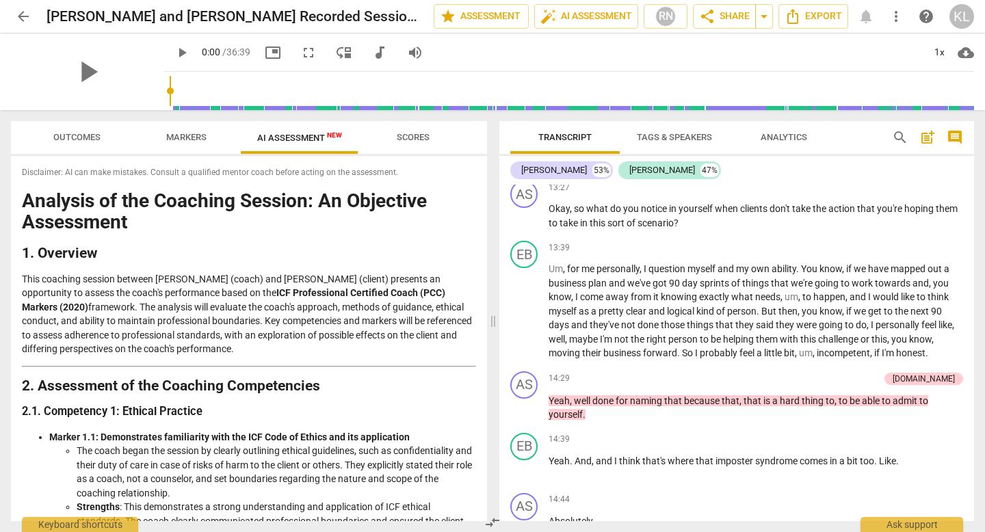
click at [412, 140] on span "Scores" at bounding box center [413, 137] width 33 height 10
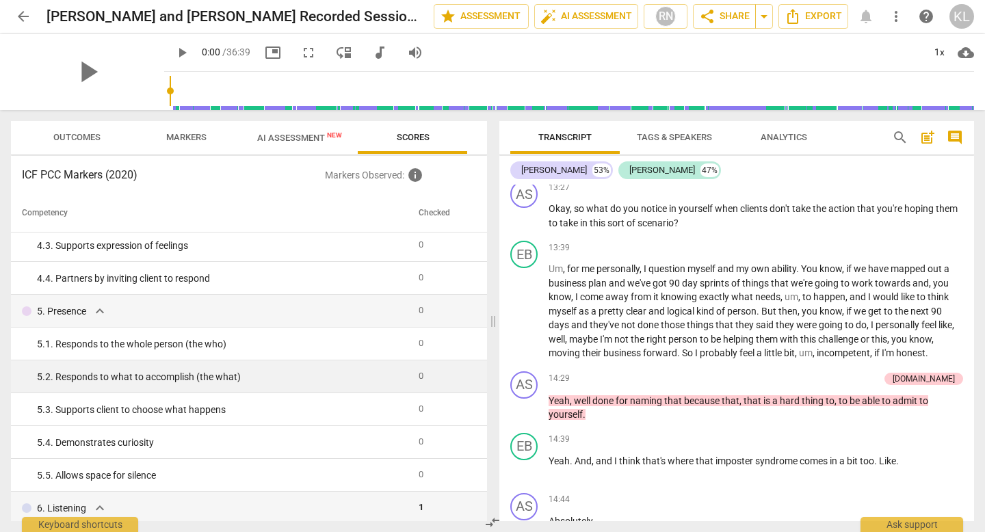
scroll to position [0, 0]
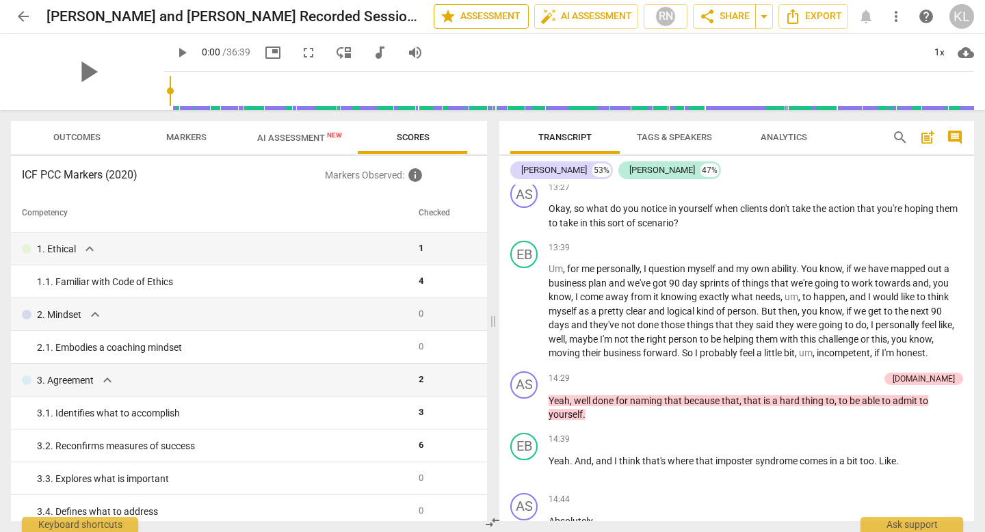
click at [482, 16] on span "star Assessment" at bounding box center [481, 16] width 83 height 16
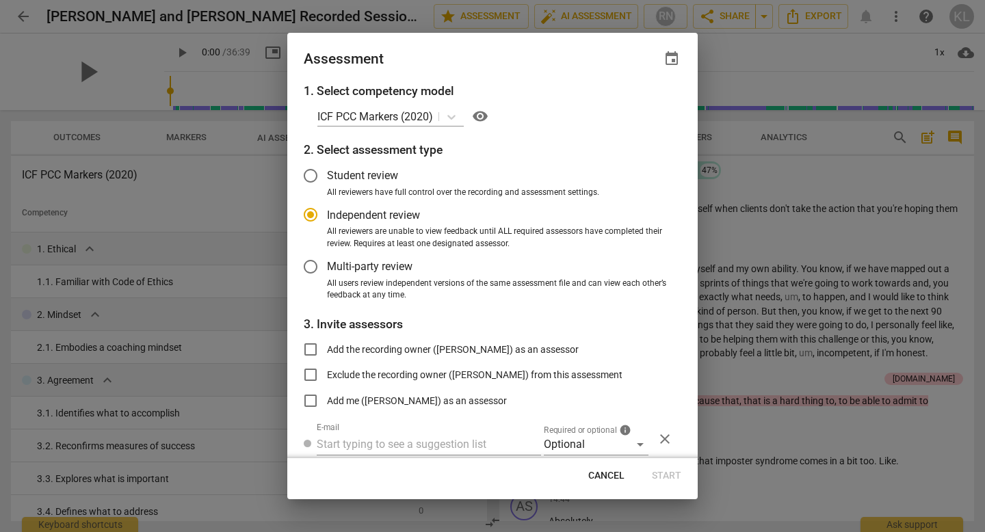
click at [599, 473] on span "Cancel" at bounding box center [606, 476] width 36 height 14
radio input "false"
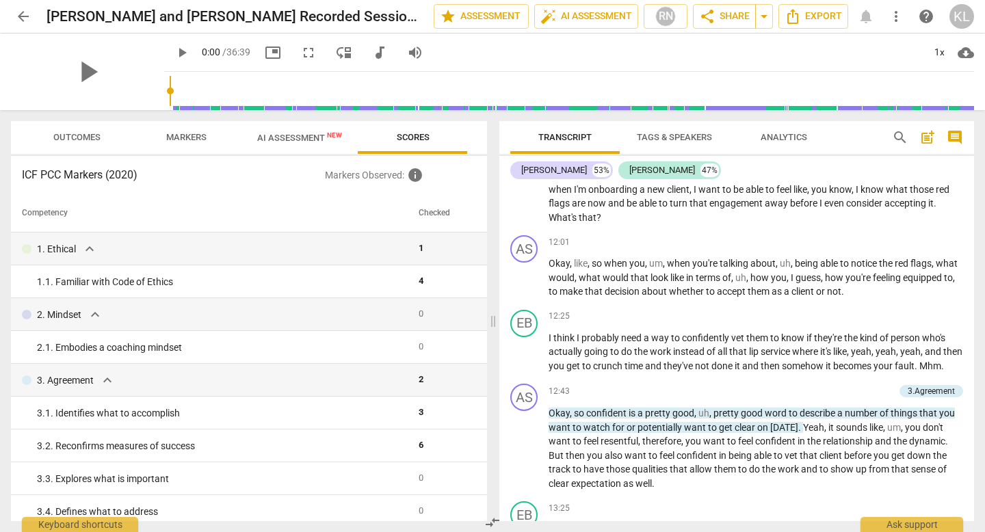
scroll to position [2553, 0]
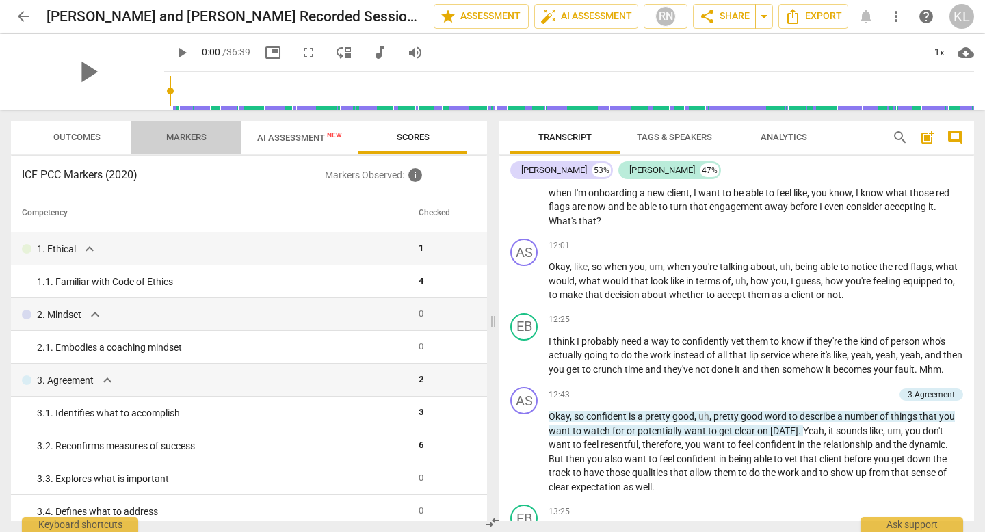
click at [174, 134] on span "Markers" at bounding box center [186, 137] width 40 height 10
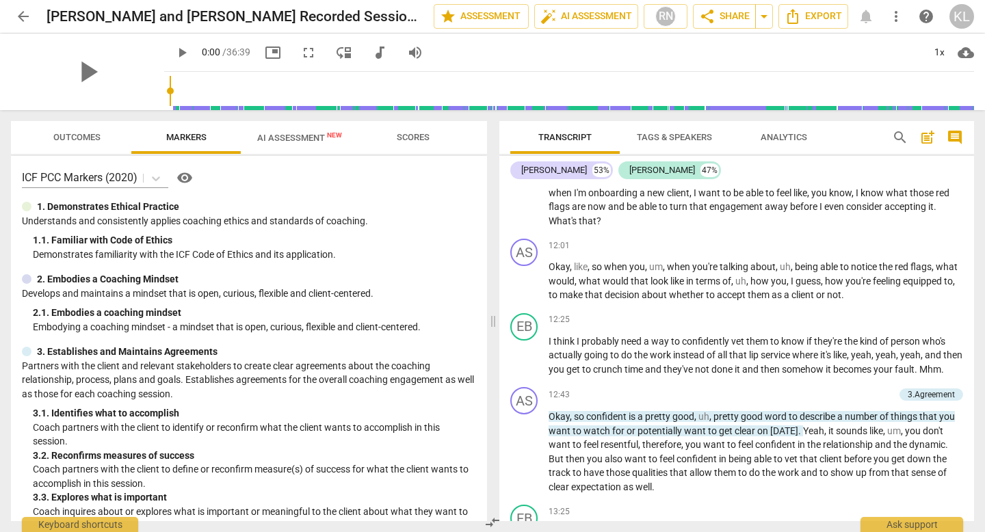
click at [89, 134] on span "Outcomes" at bounding box center [76, 137] width 47 height 10
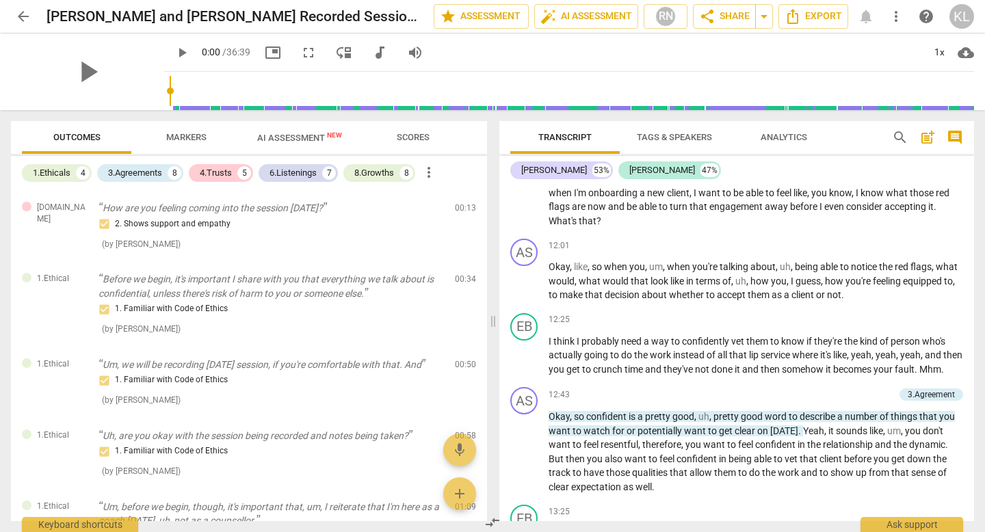
click at [436, 174] on span "more_vert" at bounding box center [429, 172] width 16 height 16
click at [375, 255] on div at bounding box center [492, 266] width 985 height 532
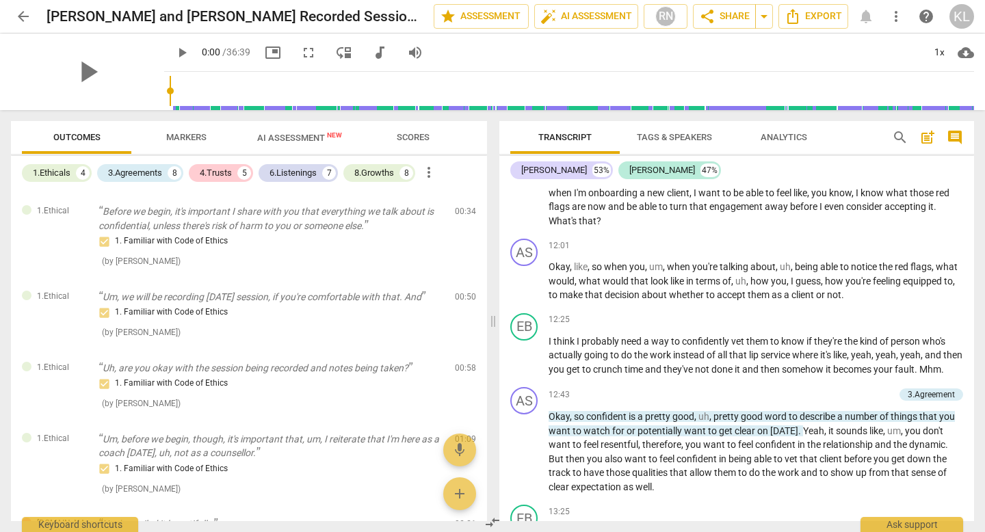
scroll to position [0, 0]
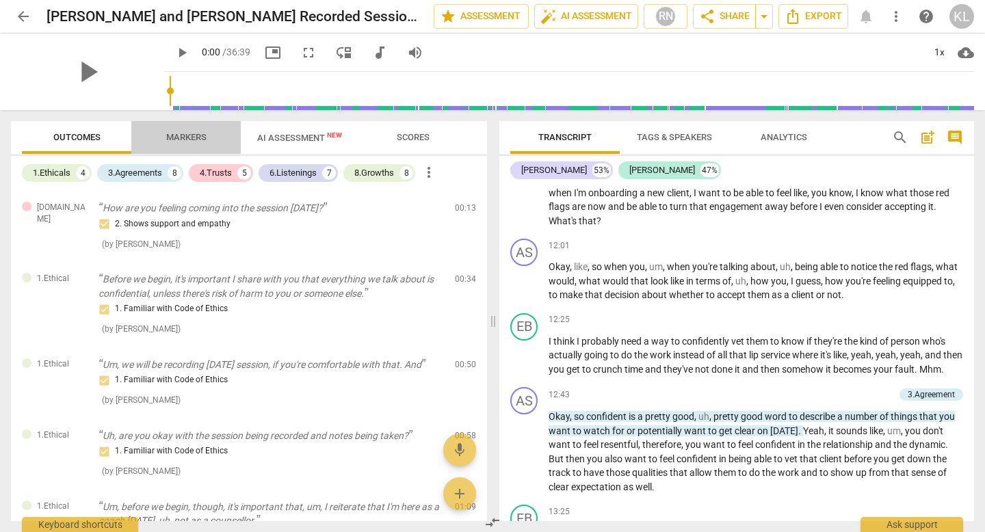
click at [187, 137] on span "Markers" at bounding box center [186, 137] width 40 height 10
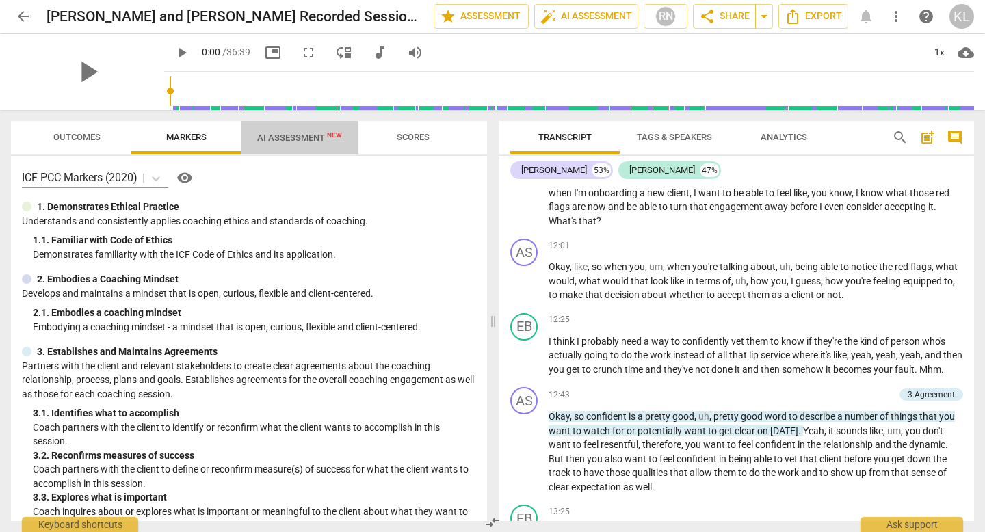
click at [299, 136] on span "AI Assessment New" at bounding box center [299, 138] width 85 height 10
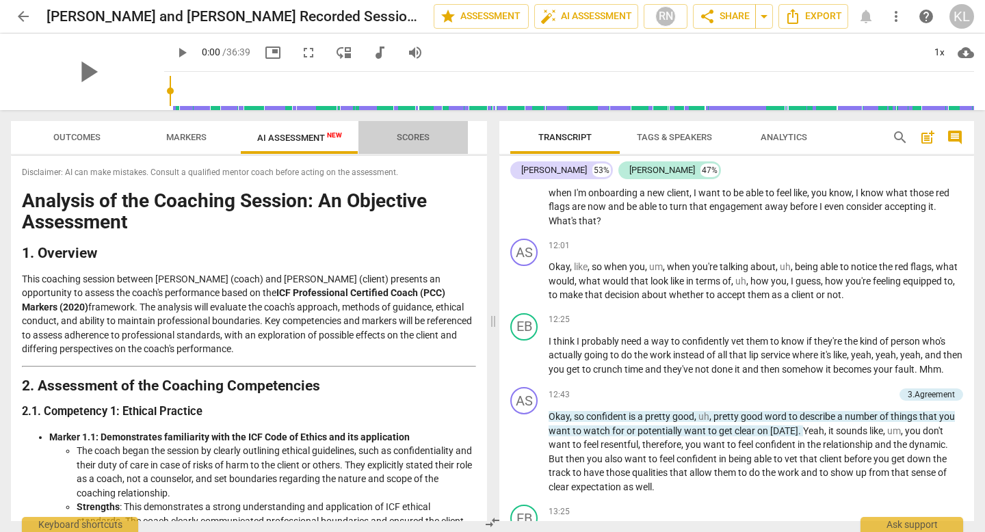
click at [417, 136] on span "Scores" at bounding box center [413, 137] width 33 height 10
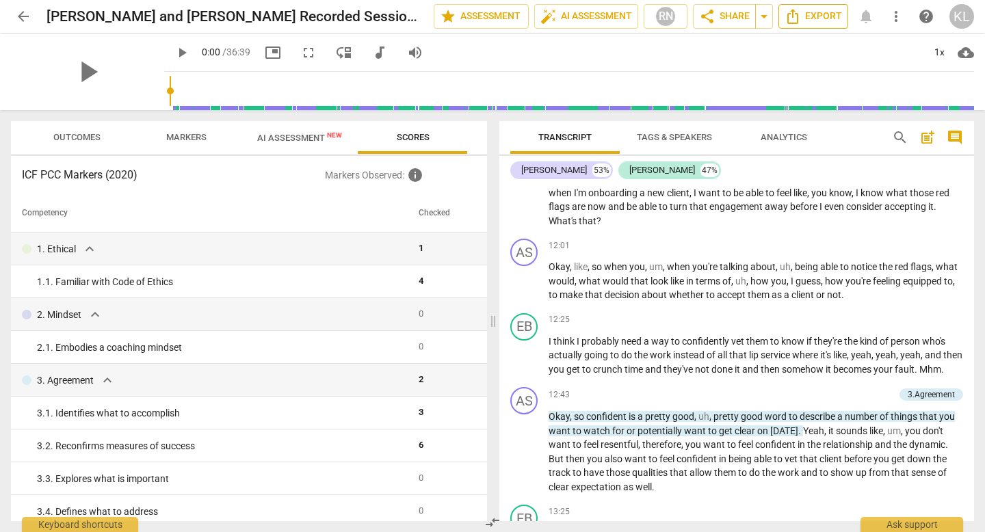
click at [818, 20] on span "Export" at bounding box center [812, 16] width 57 height 16
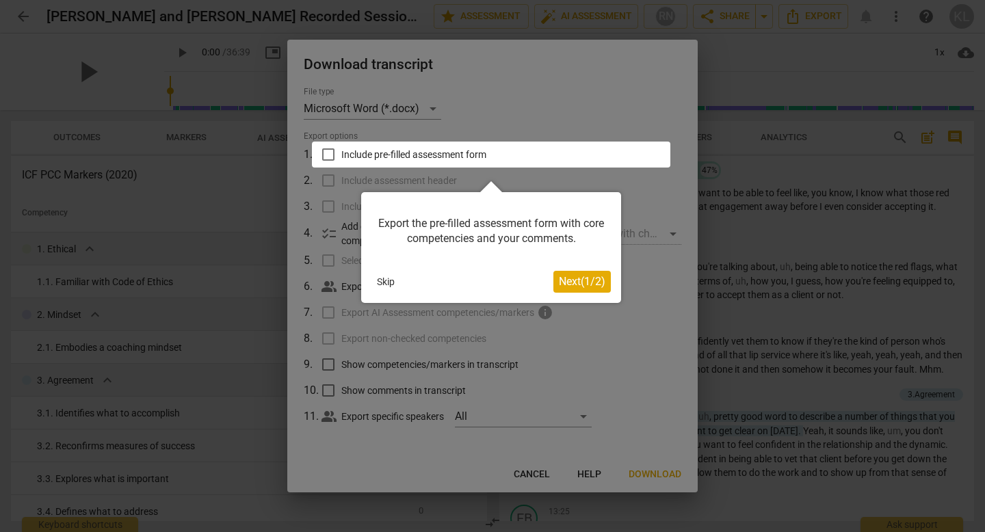
click at [328, 152] on div at bounding box center [491, 155] width 358 height 26
click at [567, 279] on span "Next ( 1 / 2 )" at bounding box center [582, 281] width 46 height 13
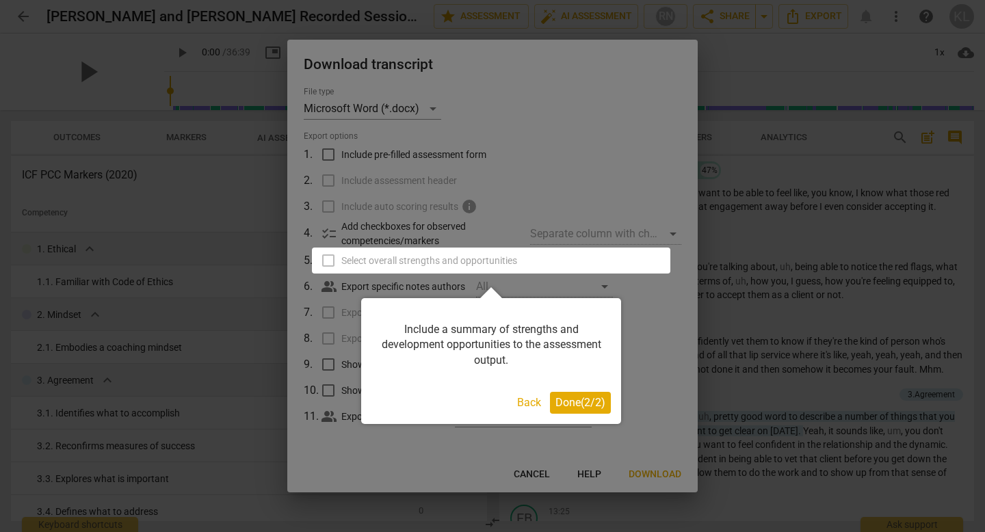
click at [579, 398] on span "Done ( 2 / 2 )" at bounding box center [580, 402] width 50 height 13
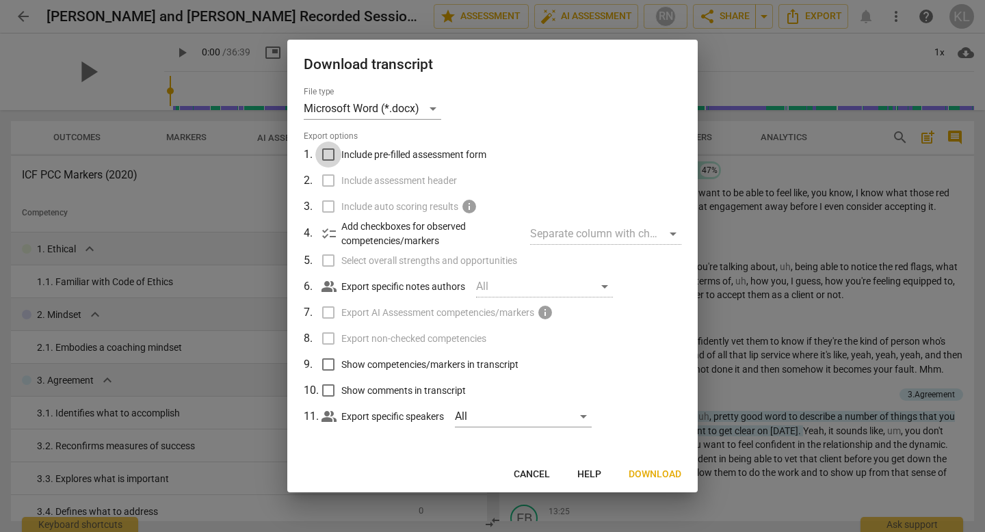
click at [328, 155] on input "Include pre-filled assessment form" at bounding box center [328, 155] width 26 height 26
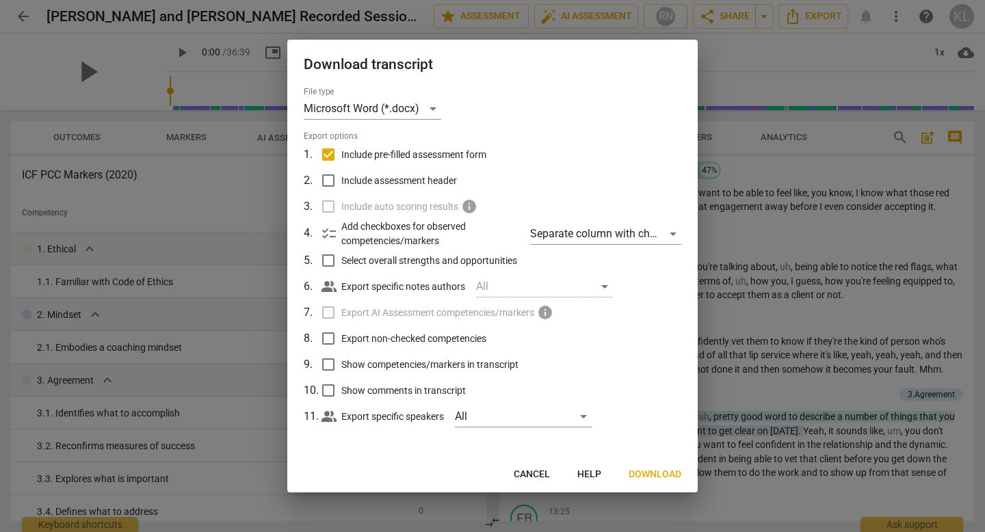
click at [326, 152] on input "Include pre-filled assessment form" at bounding box center [328, 155] width 26 height 26
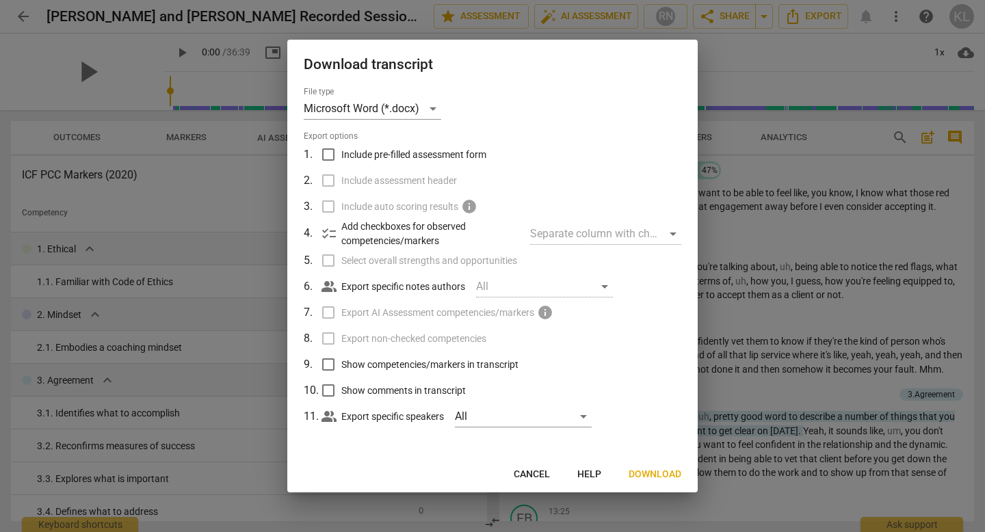
click at [325, 155] on input "Include pre-filled assessment form" at bounding box center [328, 155] width 26 height 26
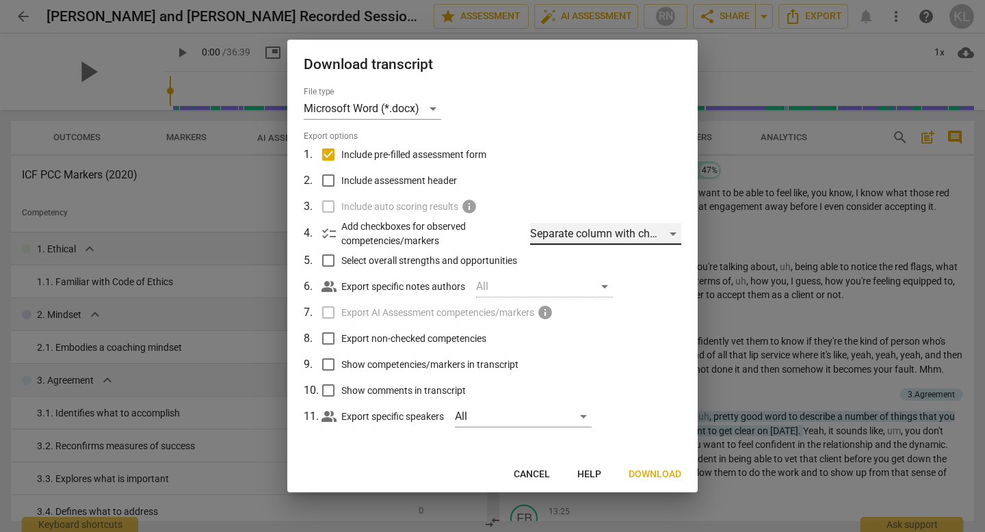
click at [568, 230] on div "Separate column with check marks" at bounding box center [605, 234] width 151 height 22
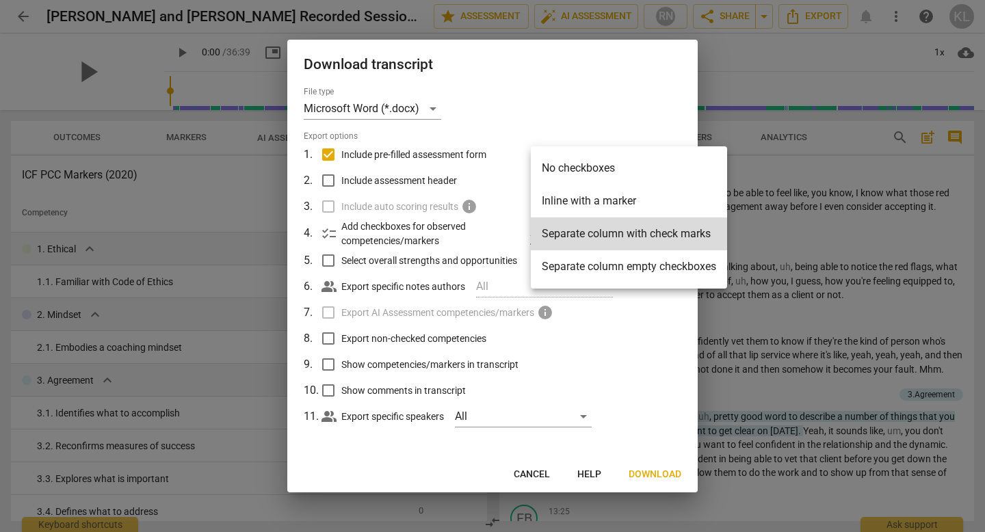
click at [536, 105] on div at bounding box center [492, 266] width 985 height 532
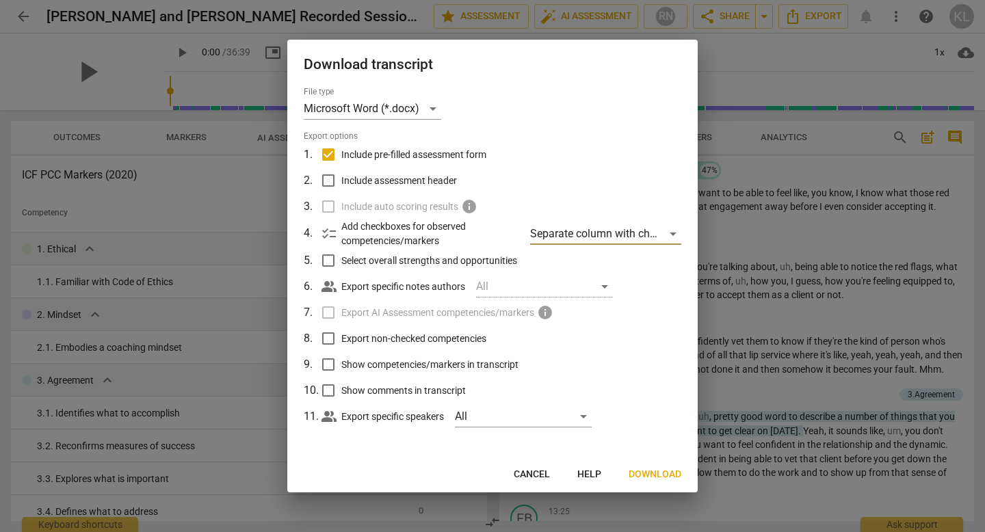
click at [535, 476] on span "Cancel" at bounding box center [532, 475] width 36 height 14
checkbox input "false"
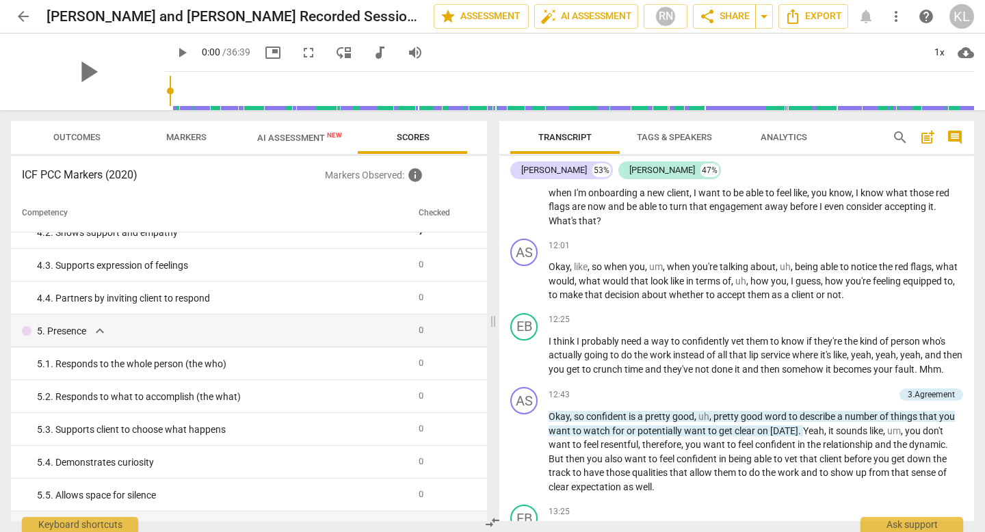
scroll to position [429, 0]
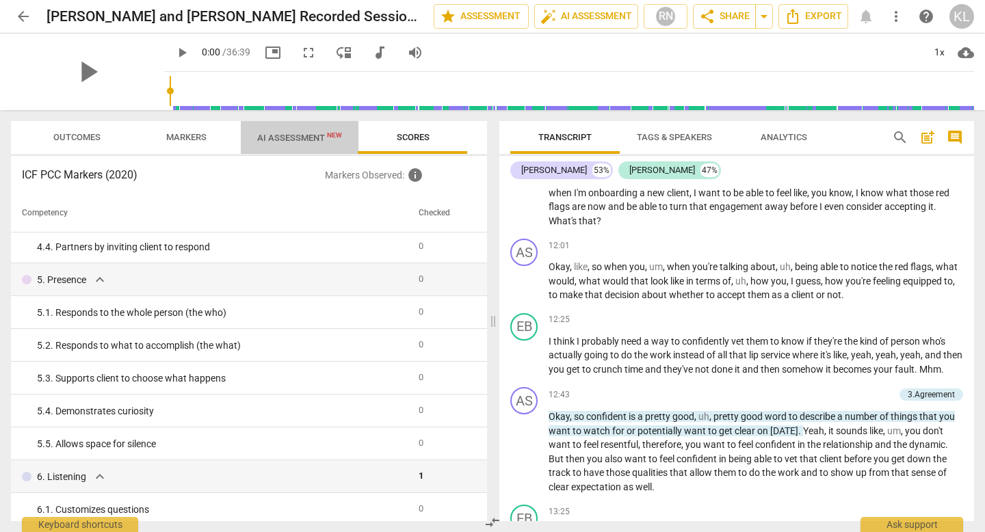
click at [300, 140] on span "AI Assessment New" at bounding box center [299, 138] width 85 height 10
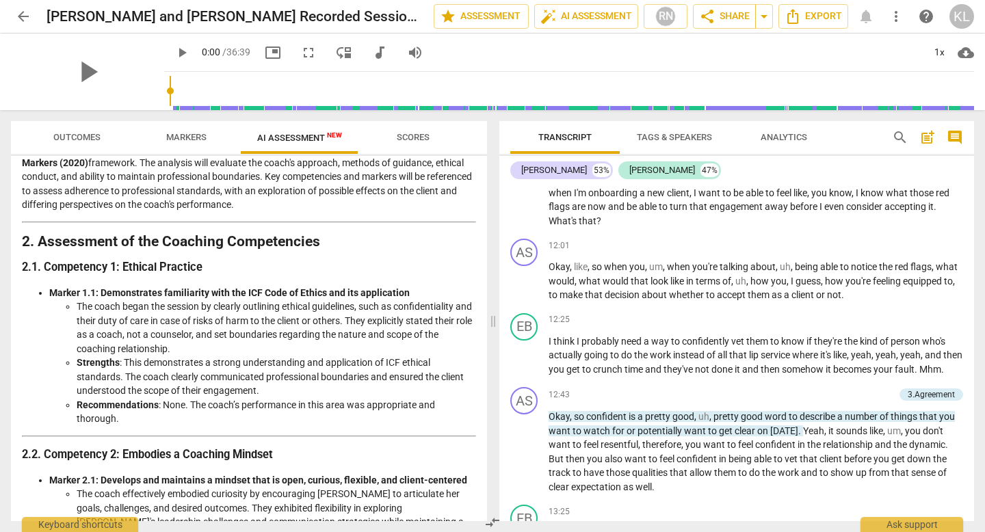
scroll to position [171, 0]
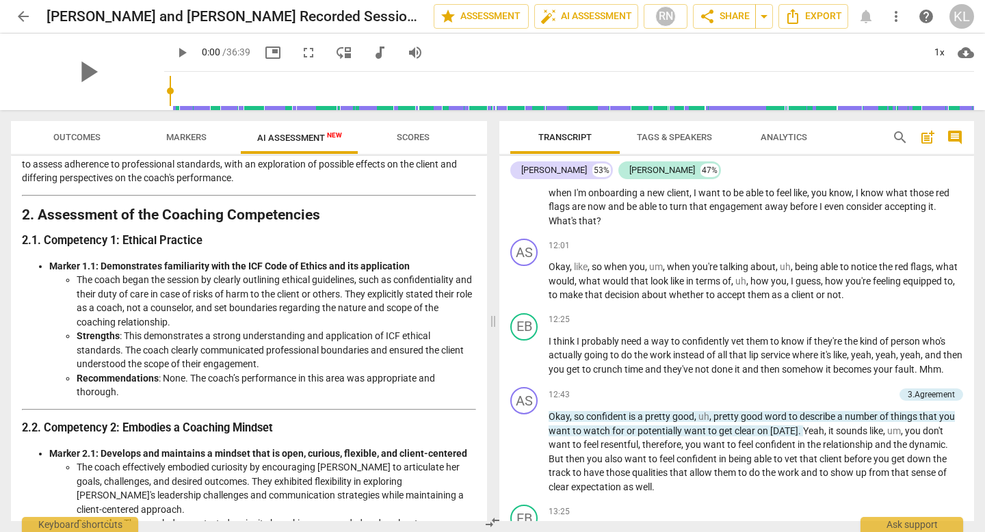
click at [199, 142] on span "Markers" at bounding box center [186, 138] width 73 height 18
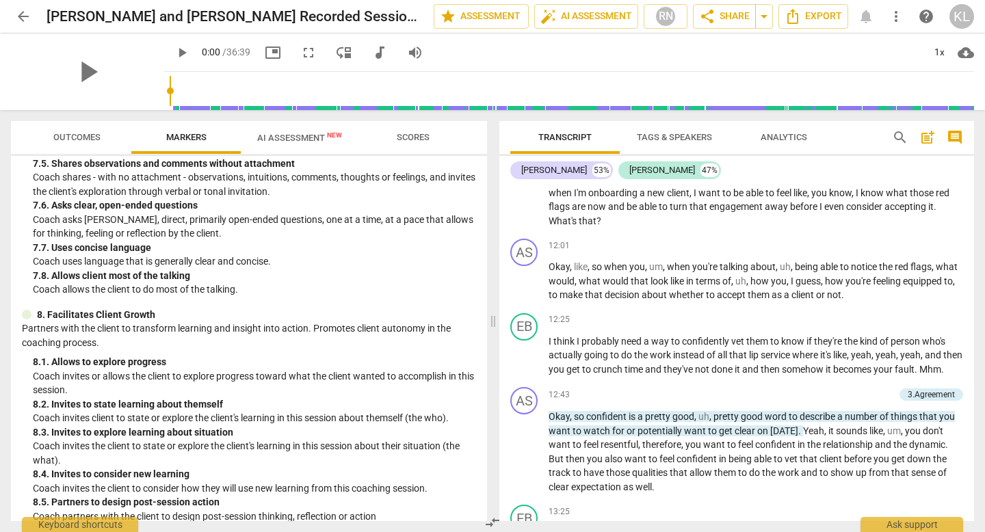
scroll to position [1492, 0]
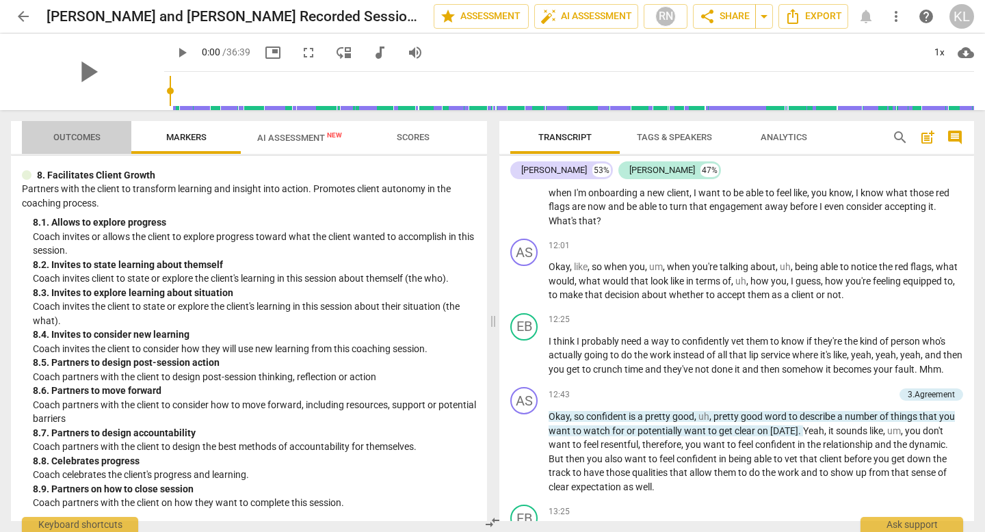
click at [68, 135] on span "Outcomes" at bounding box center [76, 137] width 47 height 10
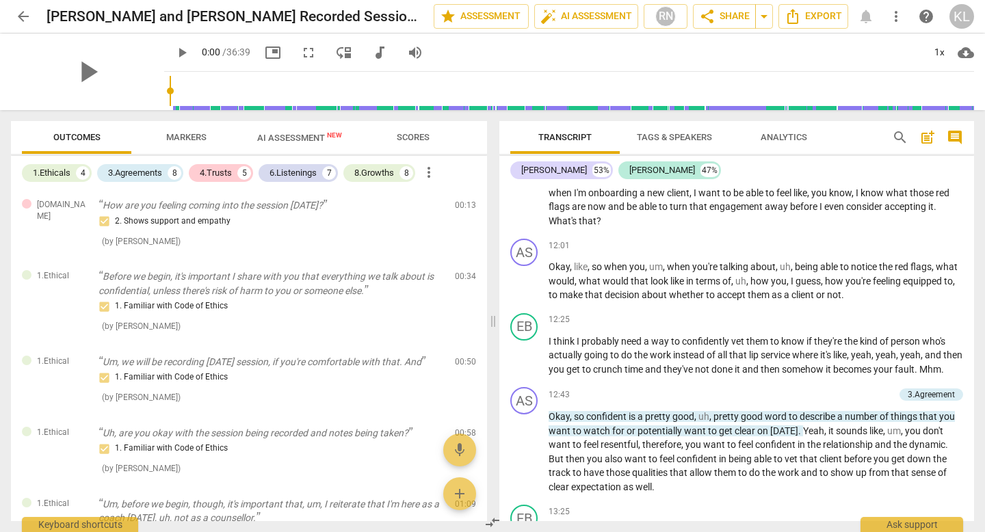
scroll to position [5, 0]
click at [194, 136] on span "Markers" at bounding box center [186, 137] width 40 height 10
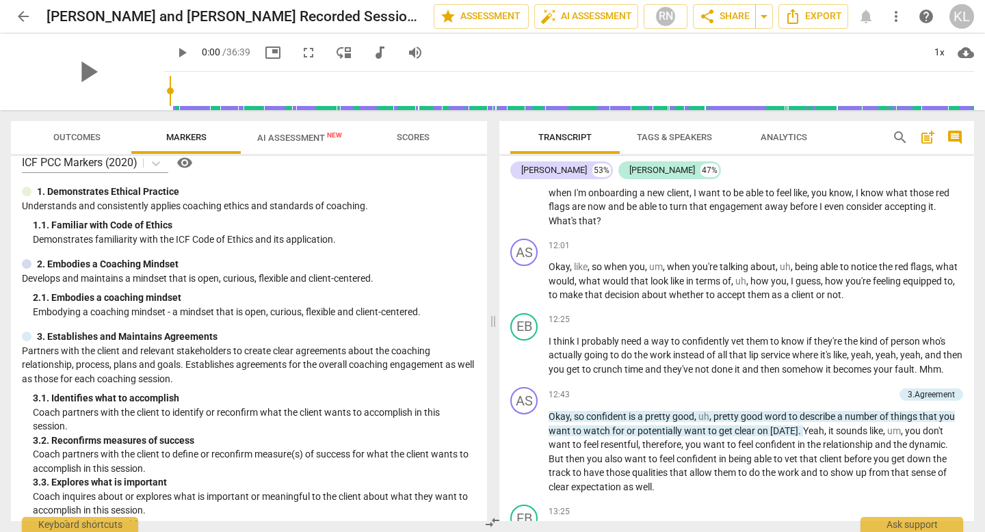
scroll to position [14, 0]
drag, startPoint x: 182, startPoint y: 262, endPoint x: 49, endPoint y: 267, distance: 133.4
click at [49, 267] on div "2. Embodies a Coaching Mindset" at bounding box center [249, 265] width 454 height 14
copy p "Embodies a Coaching Mindset"
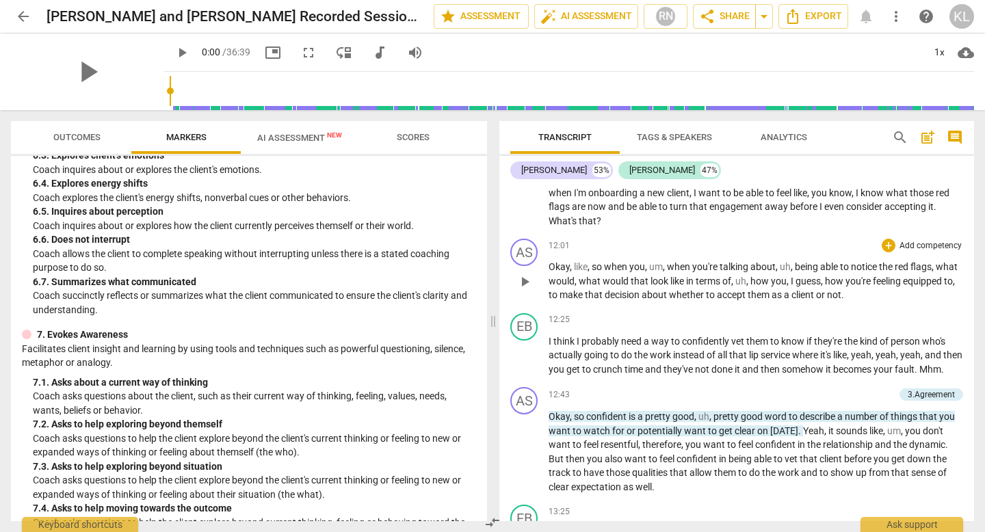
scroll to position [977, 0]
